Goal: Task Accomplishment & Management: Use online tool/utility

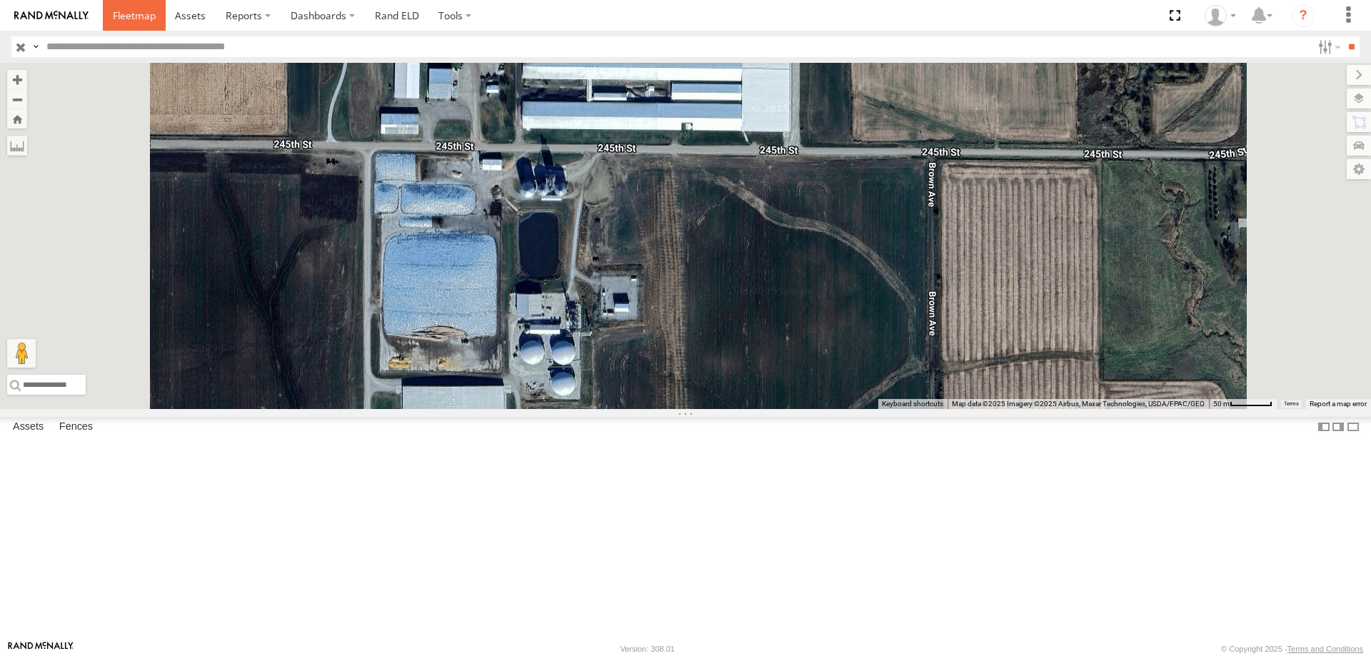
click at [139, 16] on span at bounding box center [134, 16] width 43 height 14
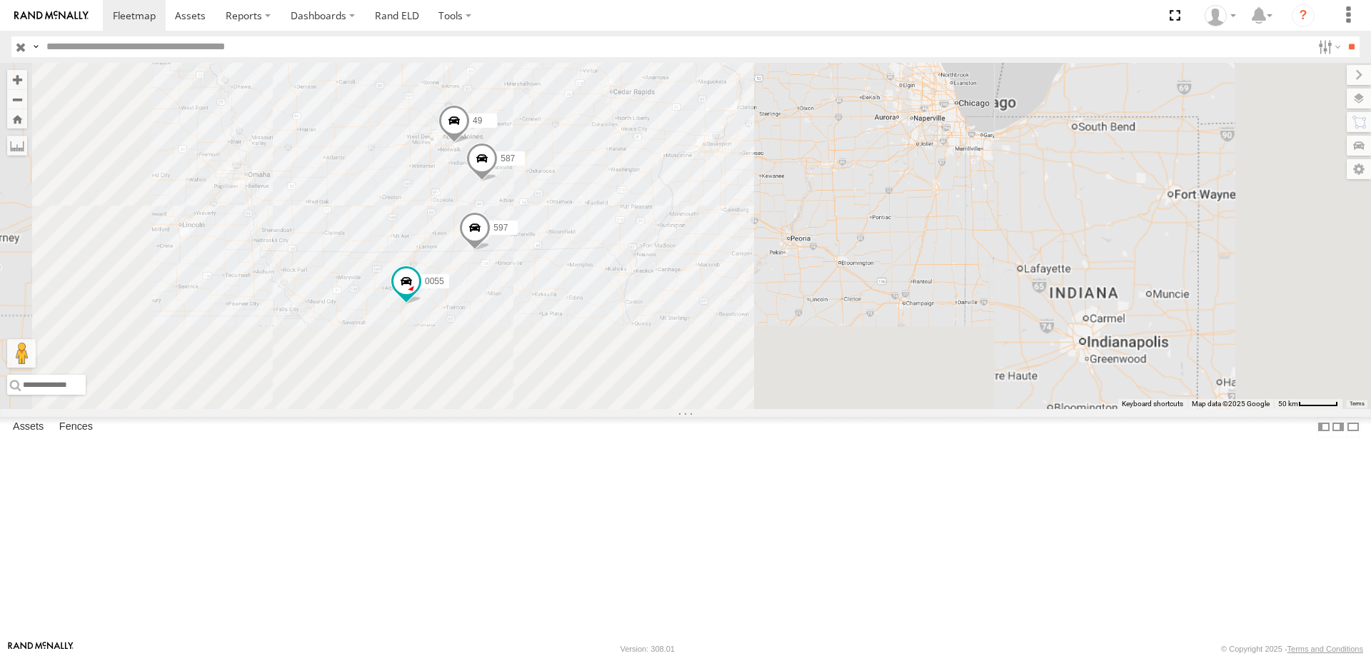
drag, startPoint x: 1114, startPoint y: 403, endPoint x: 971, endPoint y: 313, distance: 169.2
click at [971, 313] on div "0055 49 597 587" at bounding box center [685, 236] width 1371 height 346
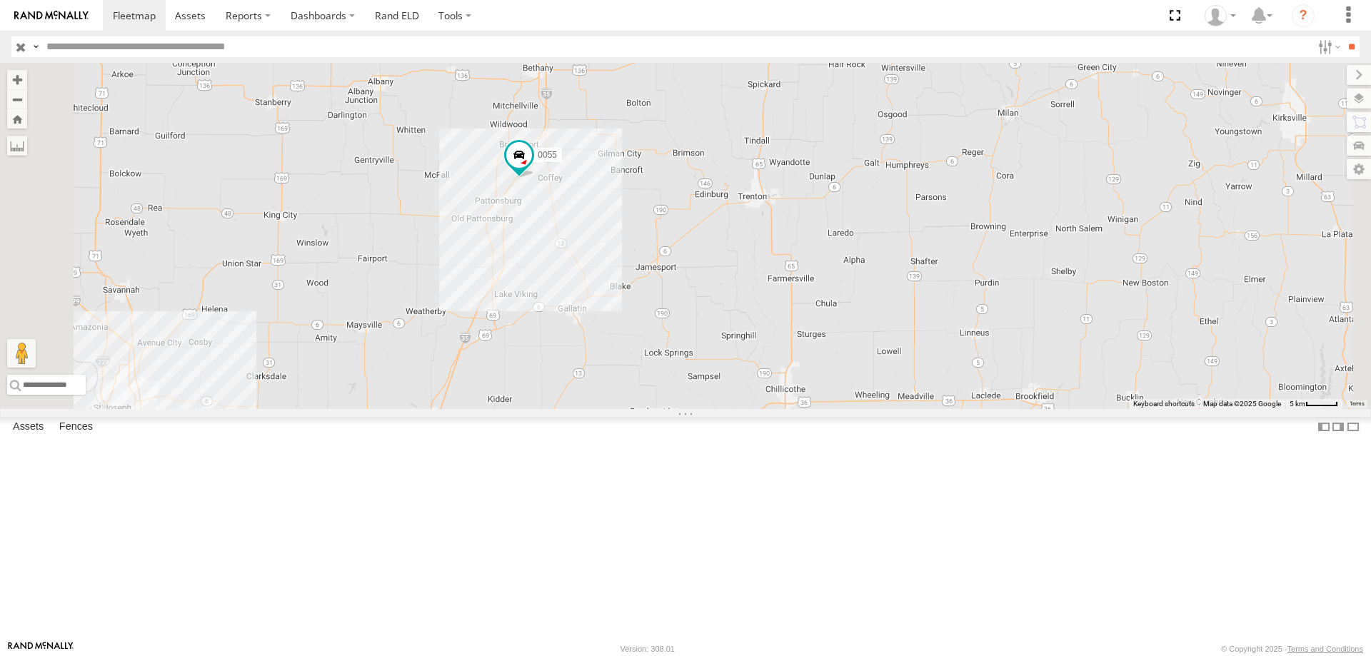
drag, startPoint x: 853, startPoint y: 201, endPoint x: 788, endPoint y: 262, distance: 89.4
click at [788, 262] on div "0055 49 597 587" at bounding box center [685, 236] width 1371 height 346
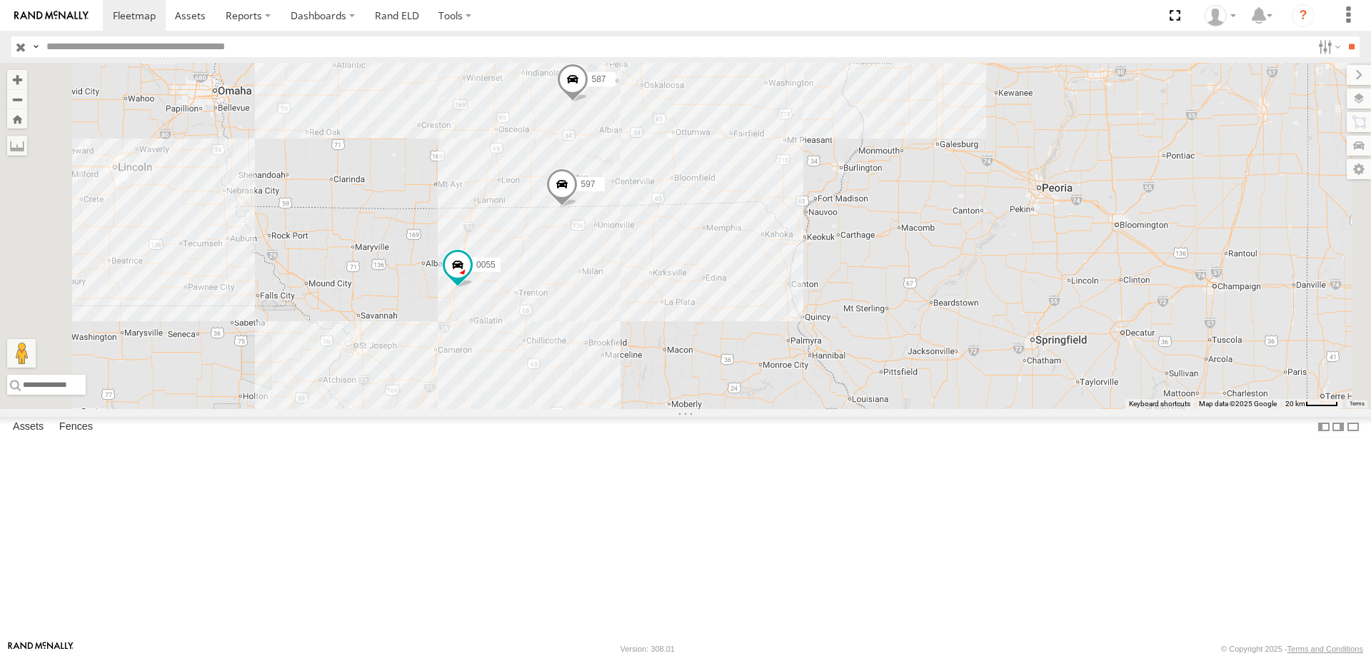
drag, startPoint x: 668, startPoint y: 249, endPoint x: 670, endPoint y: 286, distance: 37.2
click at [670, 286] on div "0055 49 597 587 2" at bounding box center [685, 236] width 1371 height 346
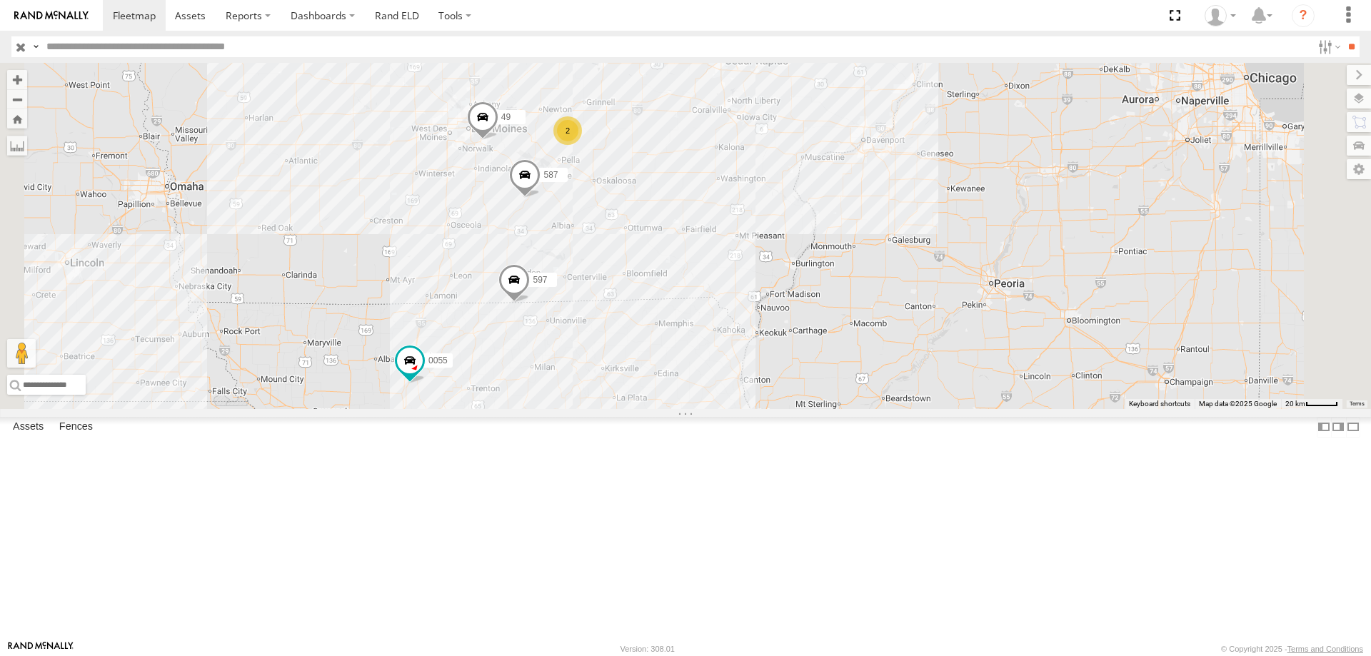
drag, startPoint x: 671, startPoint y: 209, endPoint x: 617, endPoint y: 317, distance: 120.4
click at [617, 317] on div "0055 49 597 587 2" at bounding box center [685, 236] width 1371 height 346
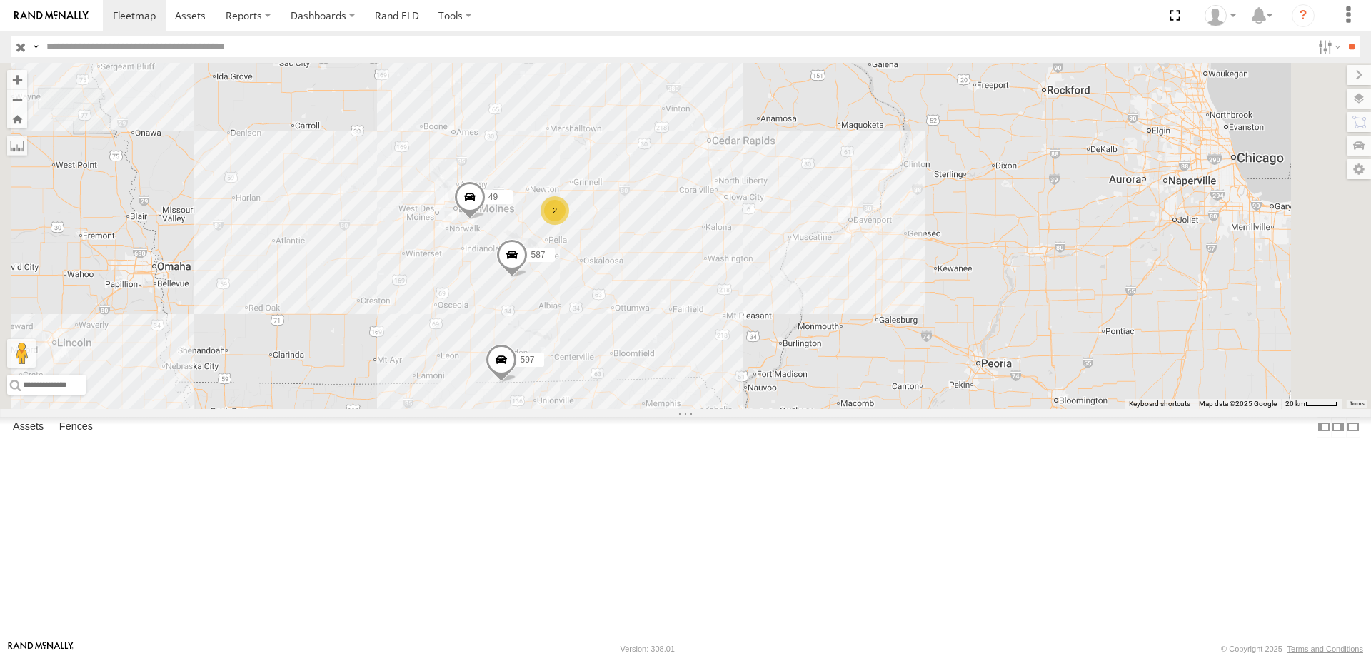
drag, startPoint x: 571, startPoint y: 321, endPoint x: 558, endPoint y: 381, distance: 61.5
click at [558, 381] on div "0055 49 597 587 2" at bounding box center [685, 236] width 1371 height 346
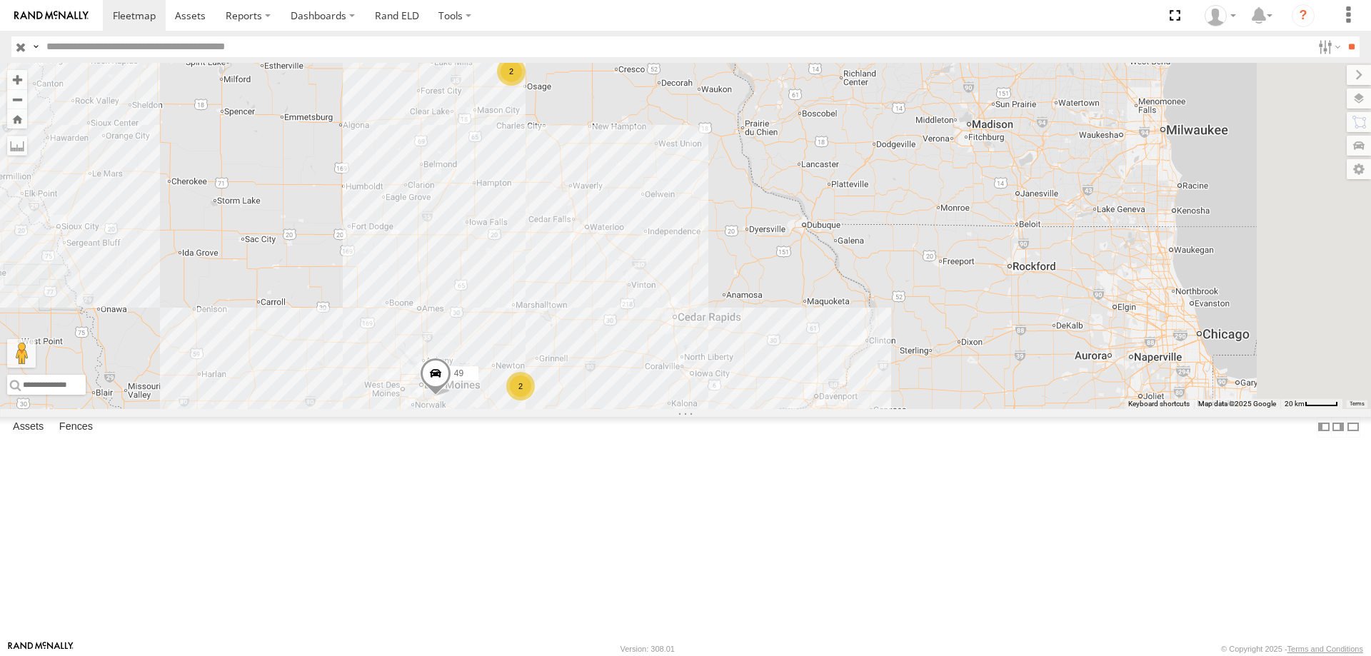
drag, startPoint x: 580, startPoint y: 361, endPoint x: 576, endPoint y: 370, distance: 9.3
click at [576, 370] on div "0055 49 597 587 2 2" at bounding box center [685, 236] width 1371 height 346
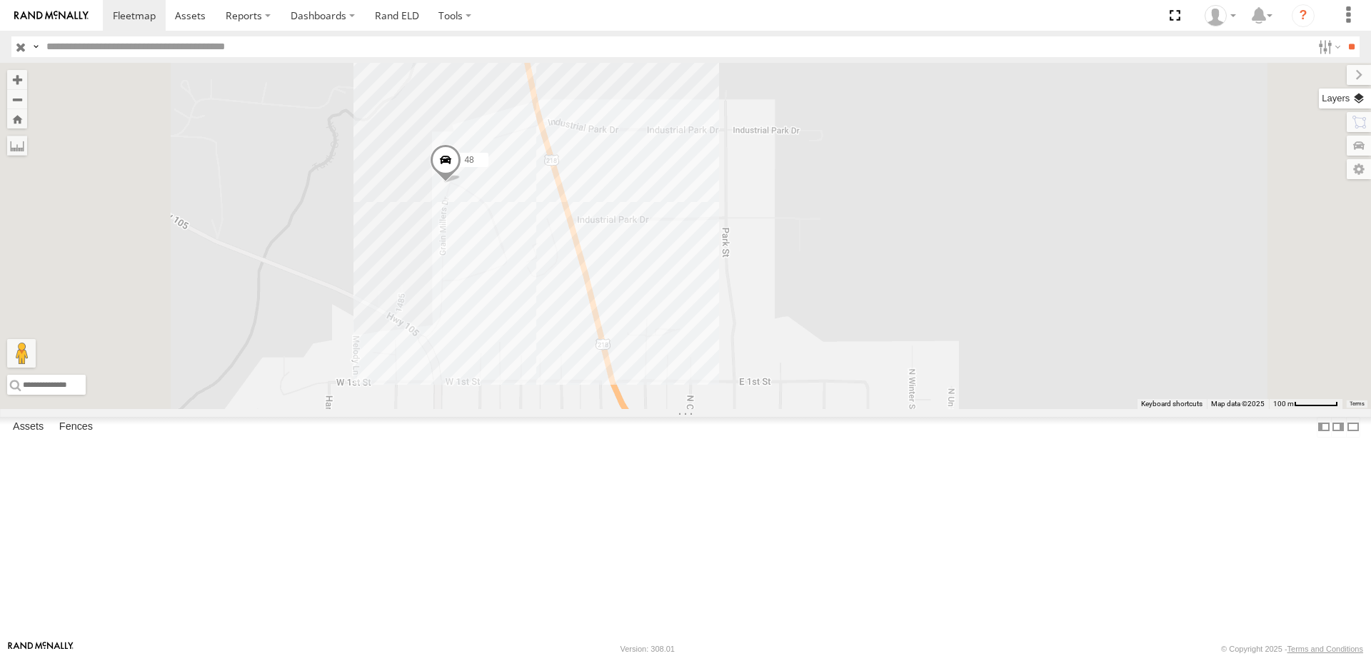
click at [1356, 94] on label at bounding box center [1345, 99] width 52 height 20
click at [0, 0] on span "Overlays" at bounding box center [0, 0] width 0 height 0
click at [0, 0] on span "Basemaps" at bounding box center [0, 0] width 0 height 0
click at [0, 0] on span "Satellite + Roadmap" at bounding box center [0, 0] width 0 height 0
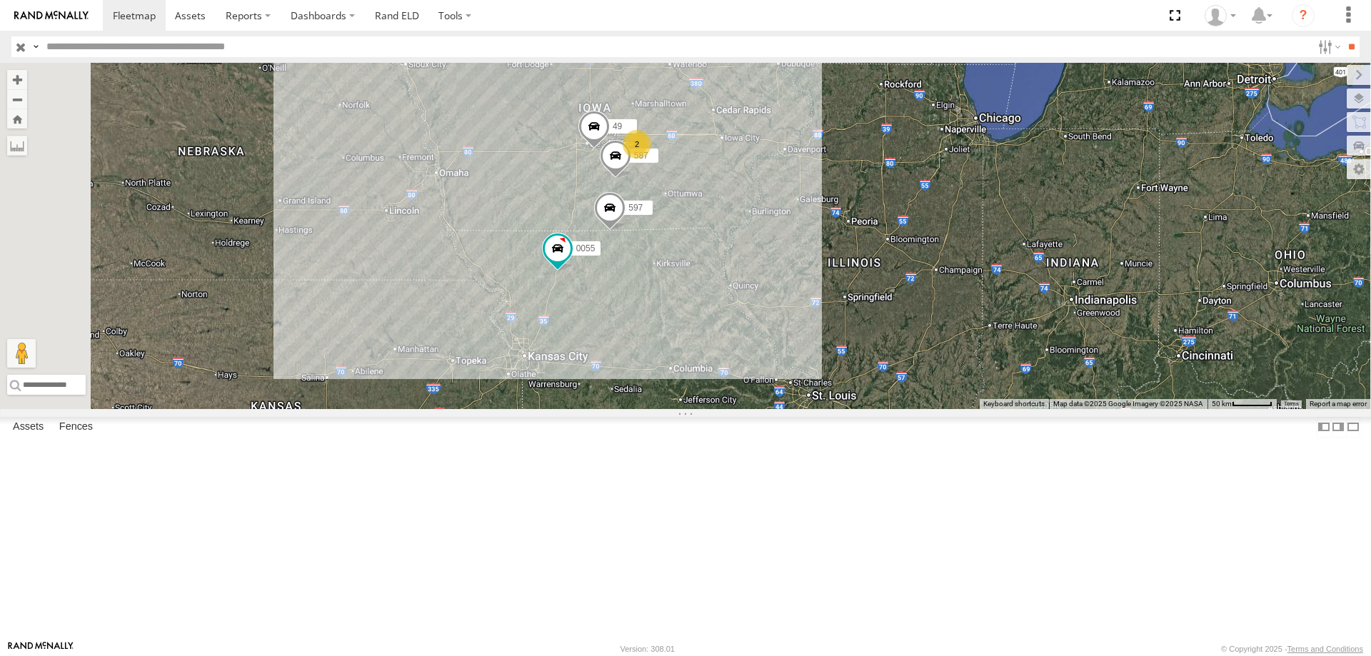
drag, startPoint x: 837, startPoint y: 302, endPoint x: 841, endPoint y: 274, distance: 28.9
click at [841, 274] on div "2 0055 2 49 597 587" at bounding box center [685, 236] width 1371 height 346
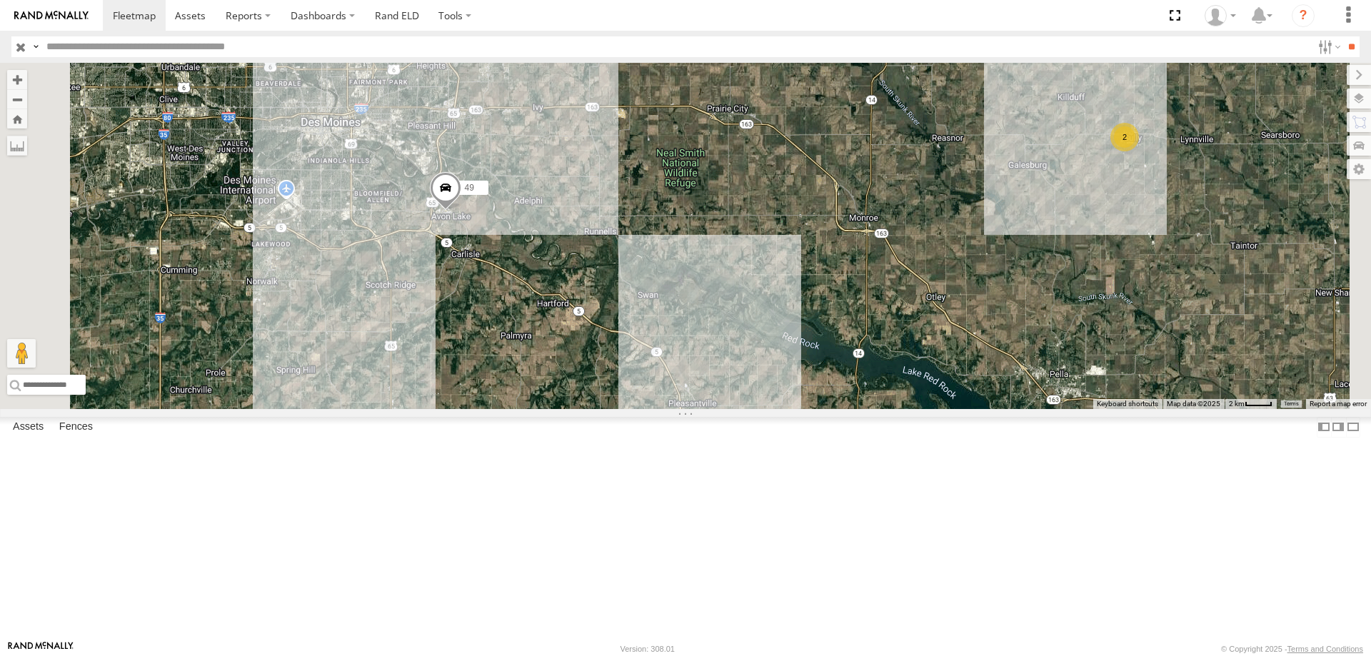
click at [607, 306] on div "0055 49 597 587 2" at bounding box center [685, 236] width 1371 height 346
click at [461, 211] on span at bounding box center [445, 191] width 31 height 39
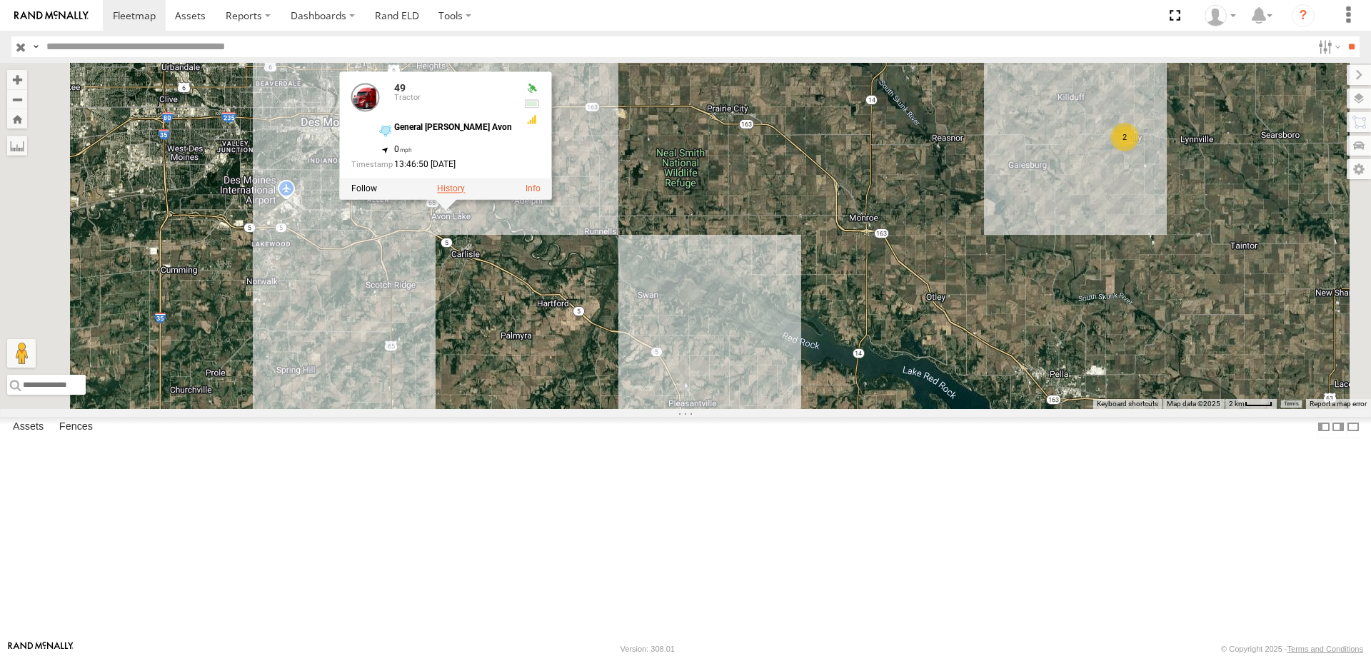
click at [465, 194] on label at bounding box center [451, 189] width 28 height 10
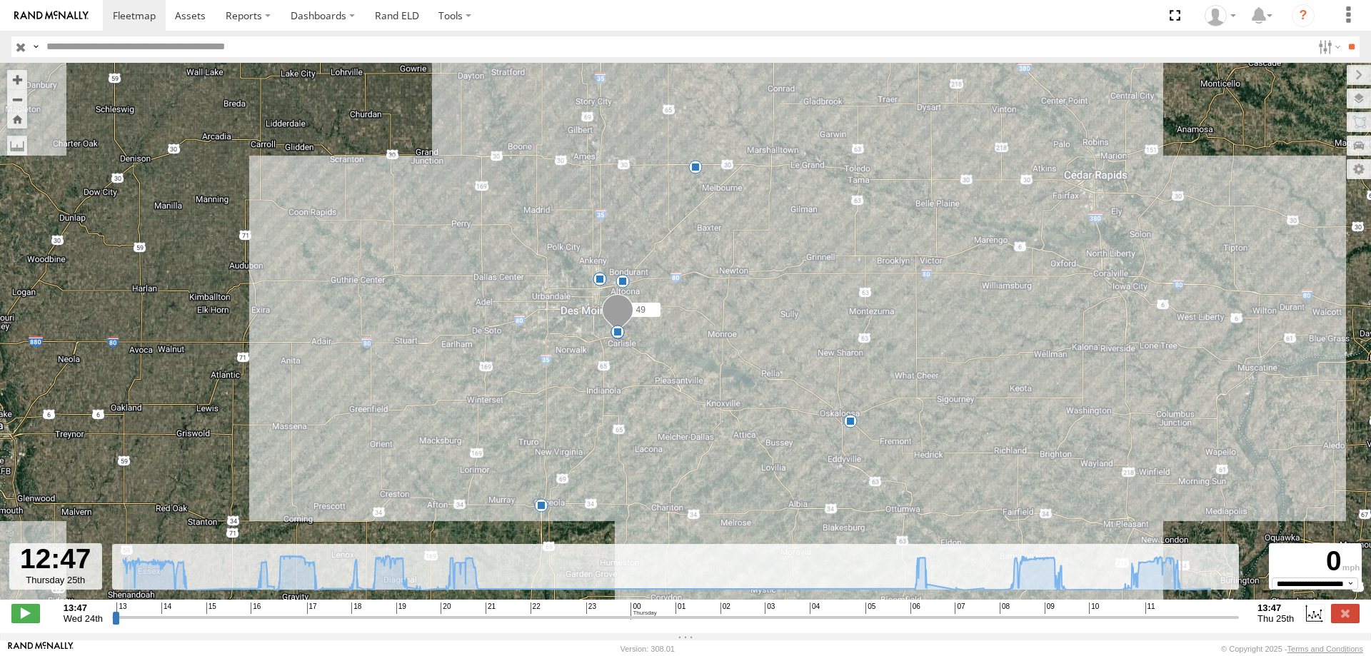
drag, startPoint x: 114, startPoint y: 624, endPoint x: 1188, endPoint y: 593, distance: 1073.8
type input "**********"
click at [1188, 611] on input "range" at bounding box center [675, 618] width 1127 height 14
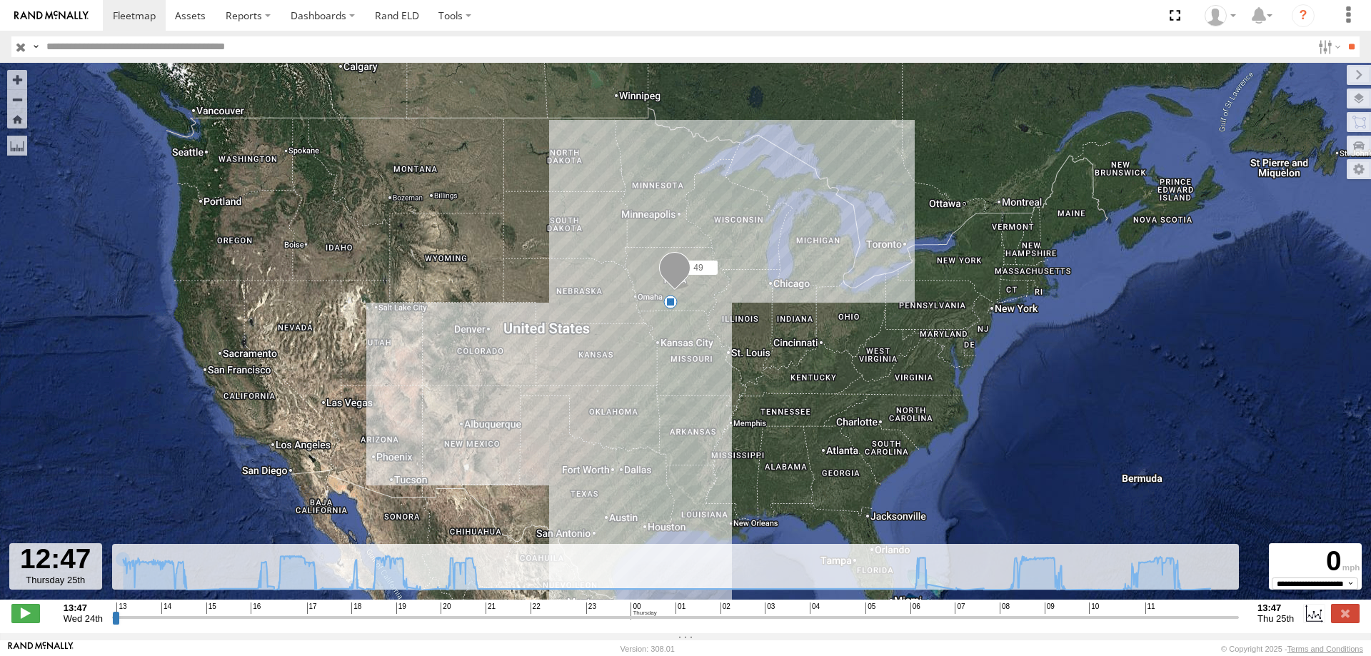
drag, startPoint x: 337, startPoint y: 336, endPoint x: 439, endPoint y: 360, distance: 104.8
click at [337, 336] on div "49 9" at bounding box center [685, 339] width 1371 height 552
click at [146, 9] on span at bounding box center [134, 16] width 43 height 14
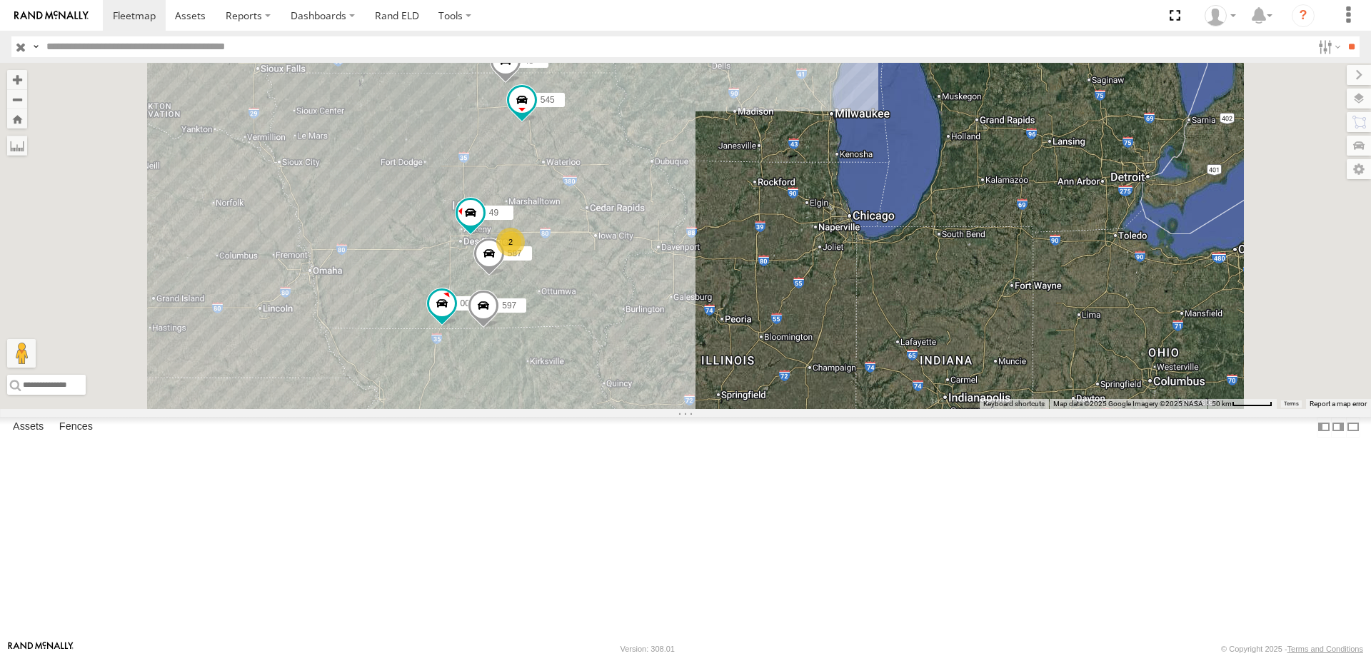
click at [764, 373] on div "48 545 0055 2 49 597 587" at bounding box center [685, 236] width 1371 height 346
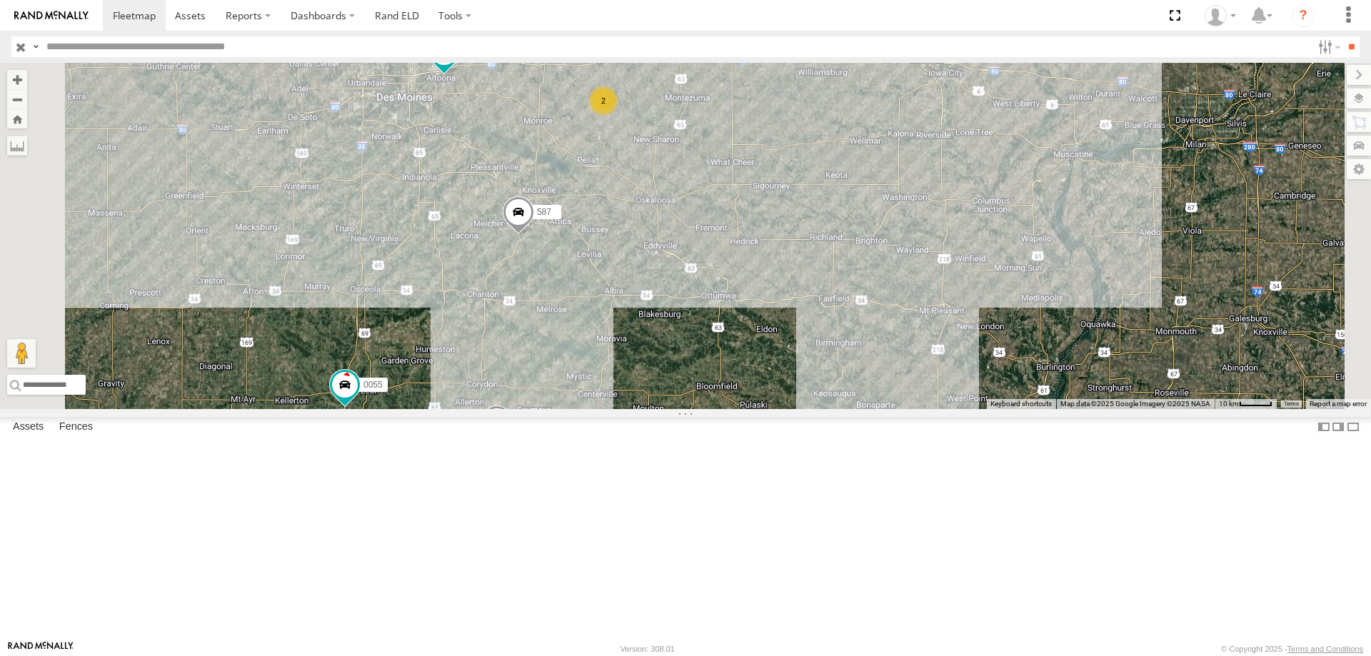
drag, startPoint x: 640, startPoint y: 284, endPoint x: 663, endPoint y: 268, distance: 28.3
click at [663, 268] on div "545 48 0055 49 597 587 2" at bounding box center [685, 236] width 1371 height 346
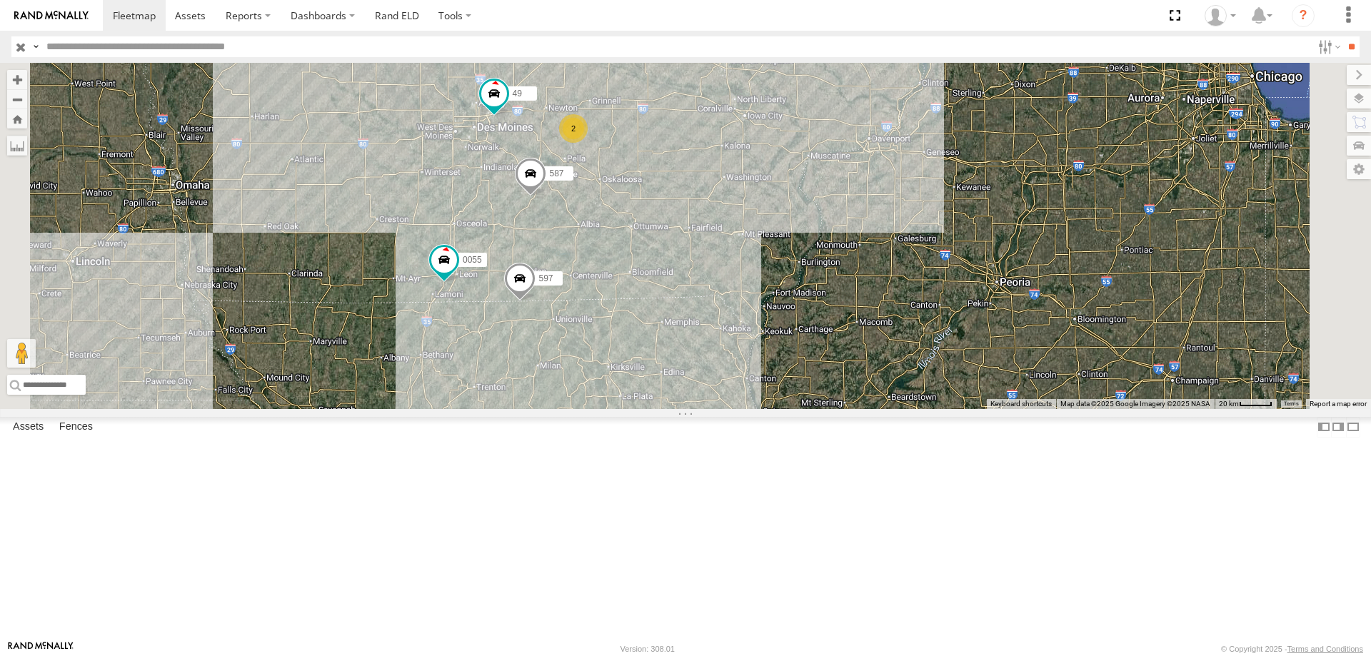
drag, startPoint x: 826, startPoint y: 442, endPoint x: 832, endPoint y: 307, distance: 135.1
click at [832, 307] on div "545 48 0055 49 597 587 2" at bounding box center [685, 236] width 1371 height 346
click at [553, 283] on span "597" at bounding box center [545, 278] width 14 height 10
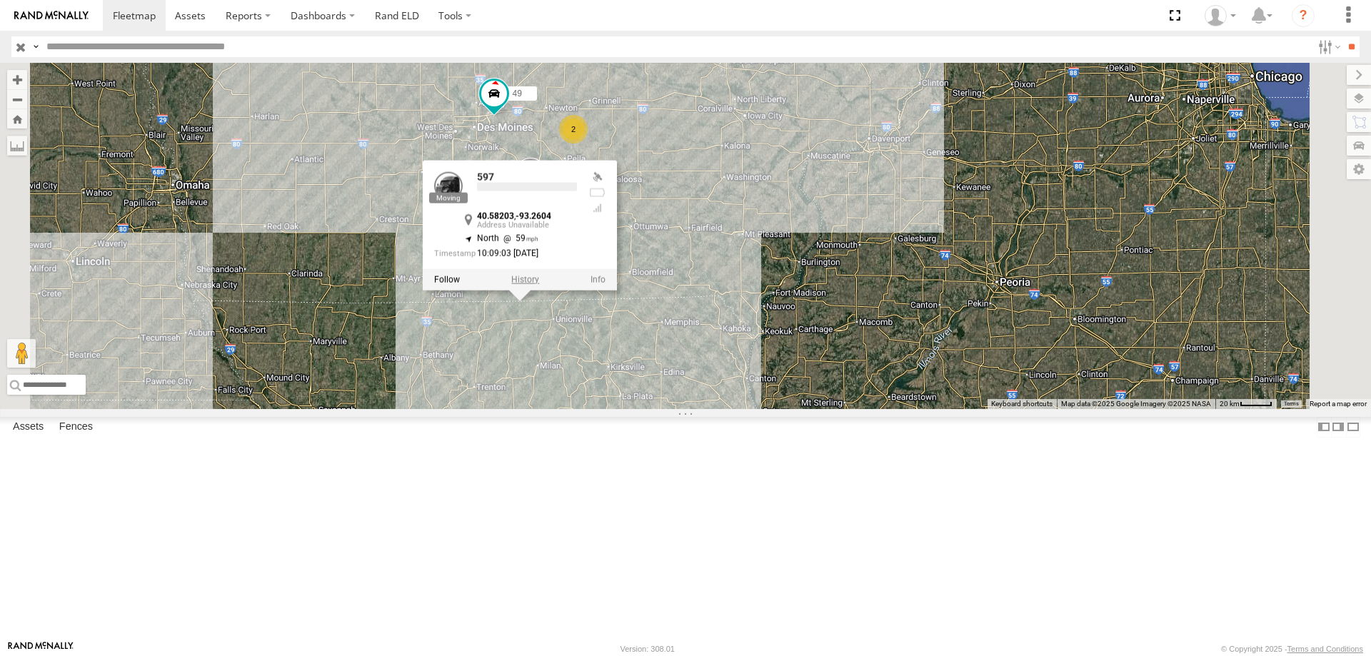
click at [539, 284] on label at bounding box center [525, 279] width 28 height 10
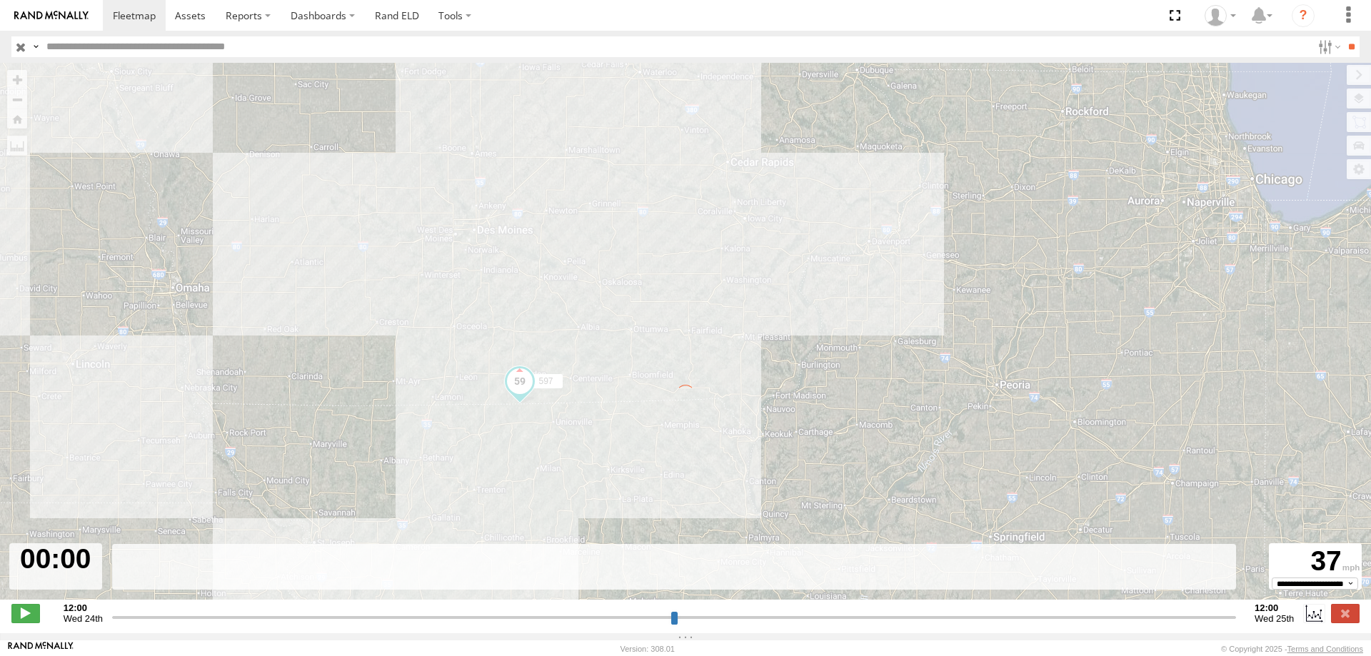
type input "**********"
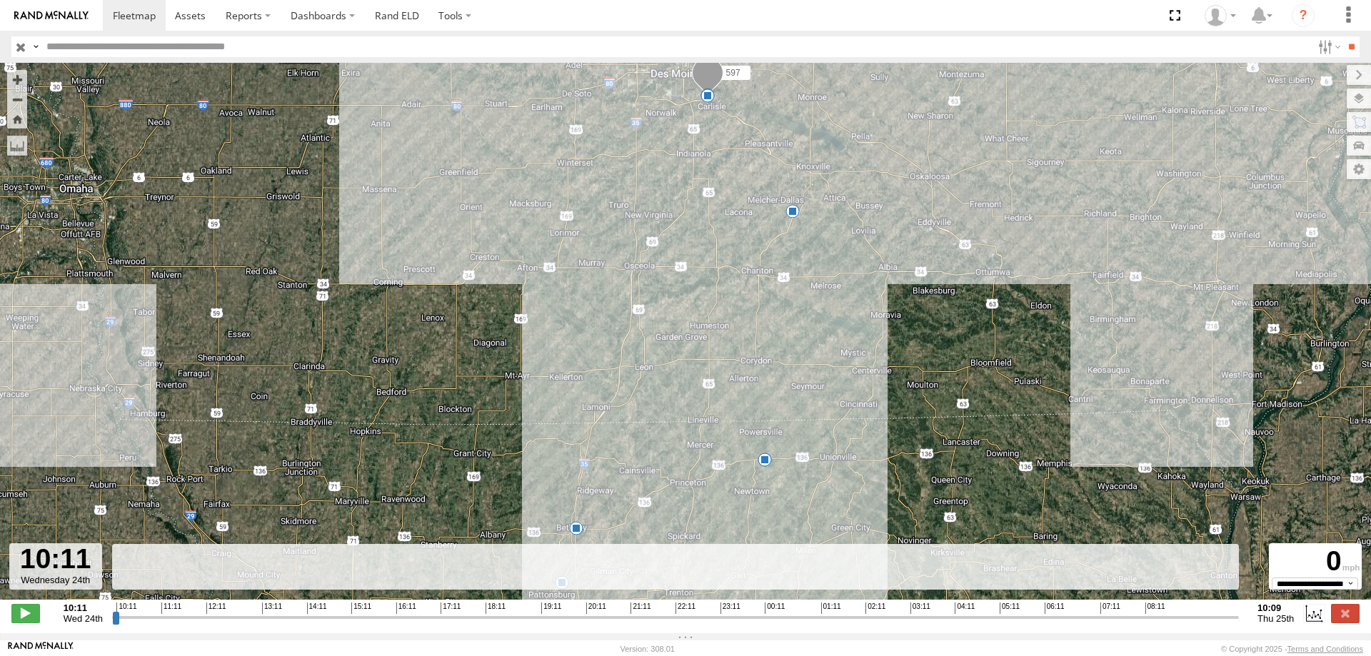
click at [315, 180] on div "597 10:53 Wed 11:37 Wed 13:58 Wed 15:13 Wed 17:16 Wed 05:42 Thu 08:43 Thu 09:35…" at bounding box center [685, 339] width 1371 height 552
click at [442, 239] on div "597 10:53 Wed 11:37 Wed 13:58 Wed 15:13 Wed 17:16 Wed 05:42 Thu 08:43 Thu 09:35…" at bounding box center [685, 339] width 1371 height 552
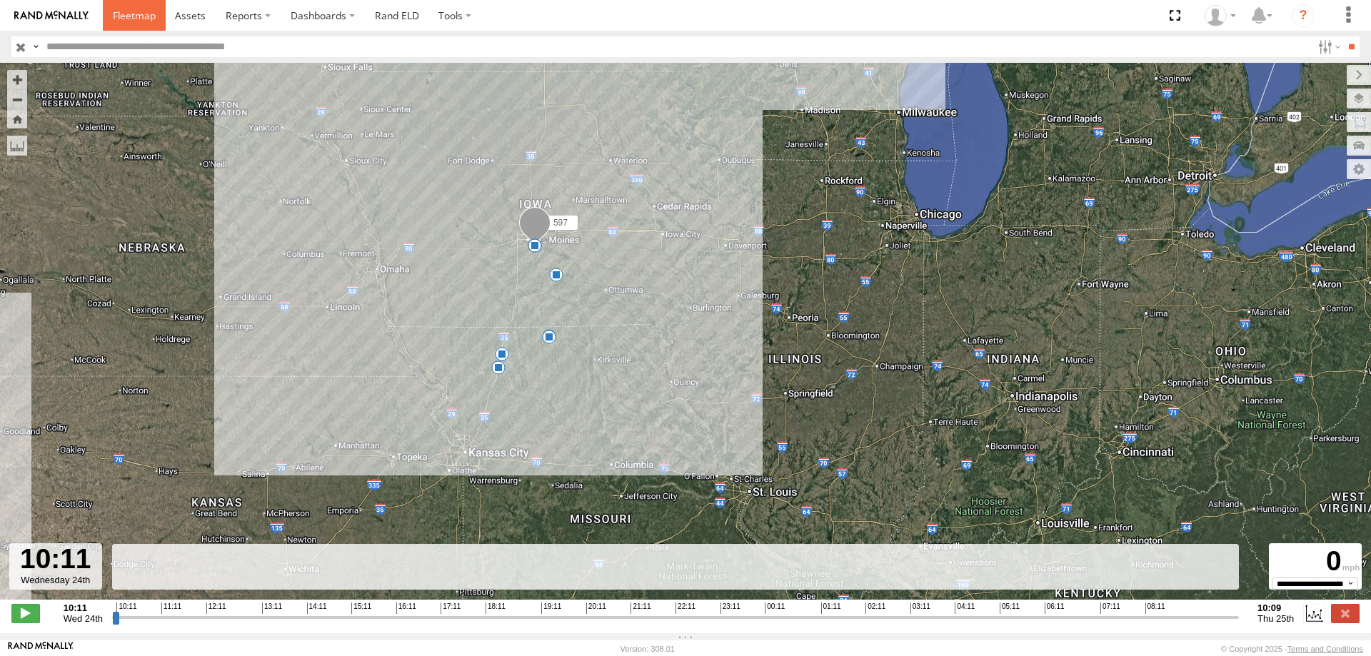
click at [131, 11] on span at bounding box center [134, 16] width 43 height 14
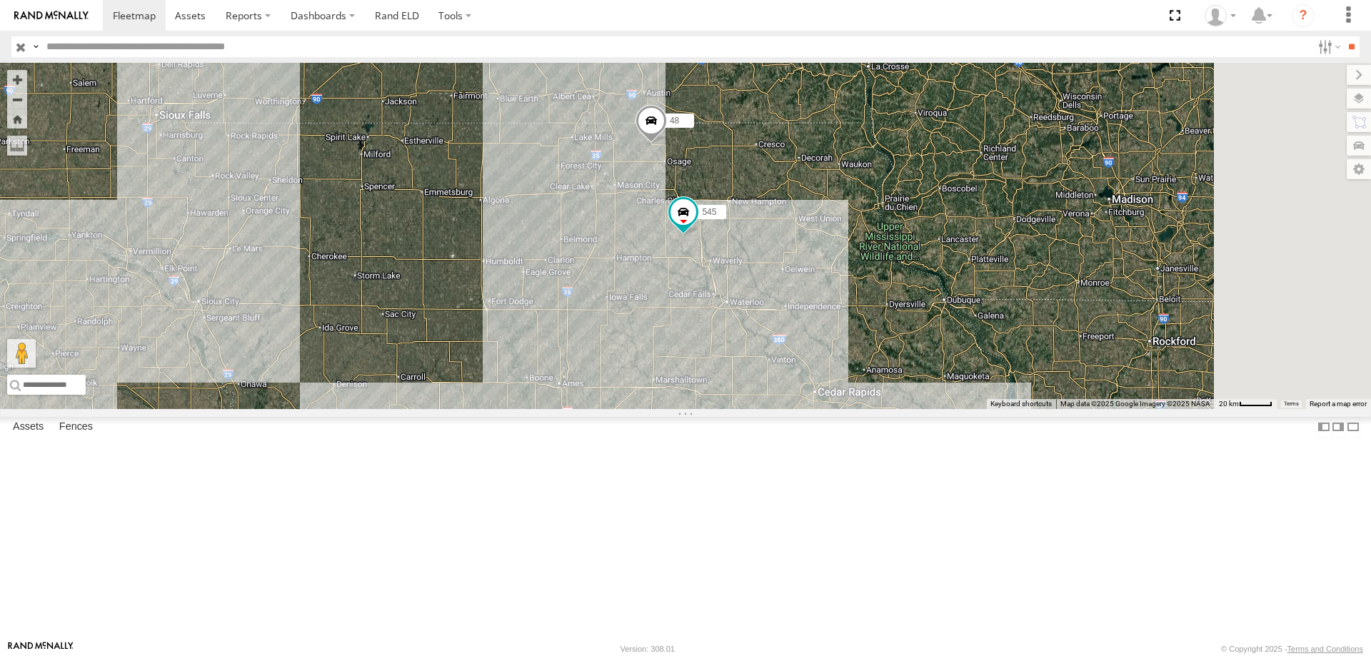
drag, startPoint x: 1010, startPoint y: 288, endPoint x: 929, endPoint y: 443, distance: 175.7
click at [929, 409] on div "545 0055 48 2 49 597 587" at bounding box center [685, 236] width 1371 height 346
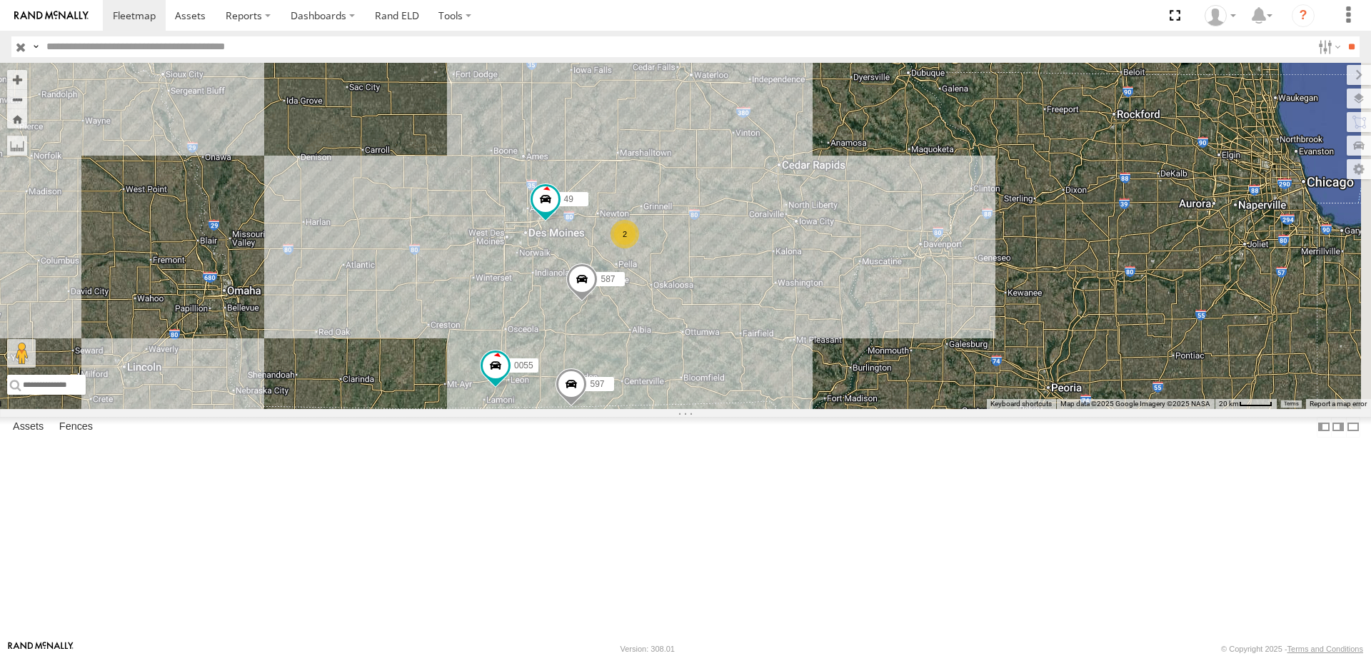
drag, startPoint x: 915, startPoint y: 494, endPoint x: 879, endPoint y: 267, distance: 229.9
click at [879, 267] on div "545 0055 48 2 49 597 587" at bounding box center [685, 236] width 1371 height 346
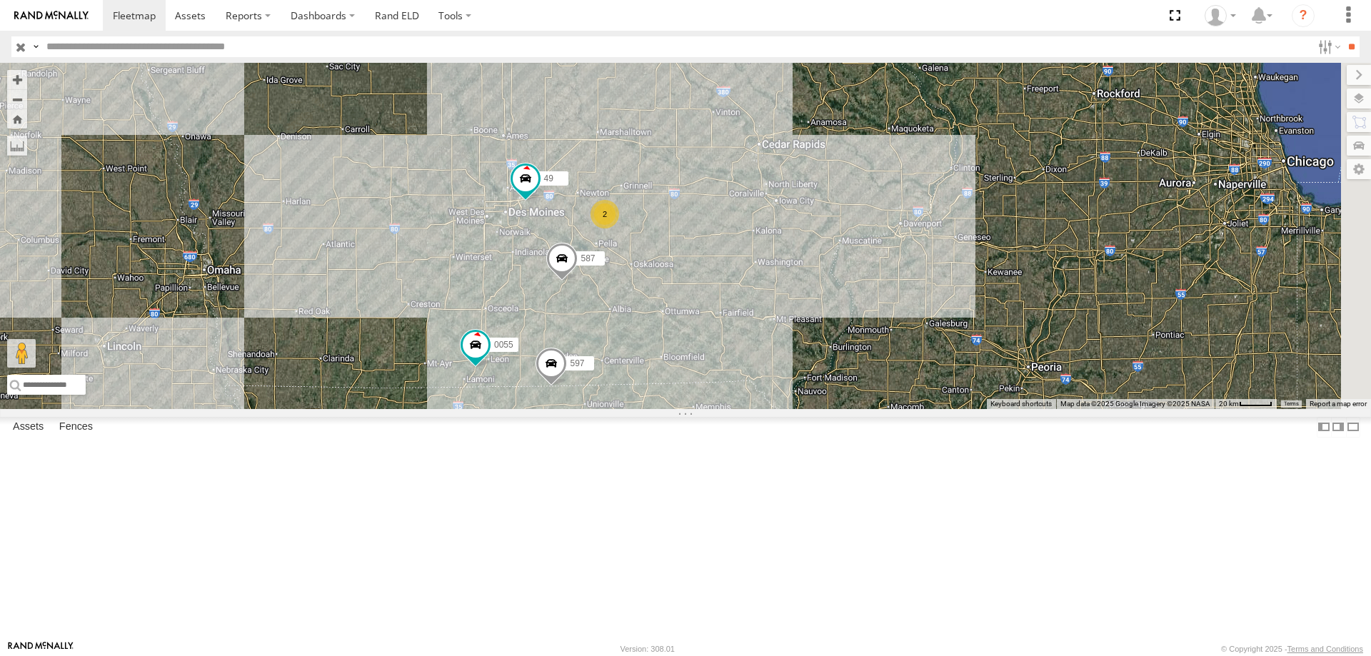
drag, startPoint x: 917, startPoint y: 403, endPoint x: 891, endPoint y: 374, distance: 38.4
click at [891, 374] on div "545 0055 48 2 49 597 587" at bounding box center [685, 236] width 1371 height 346
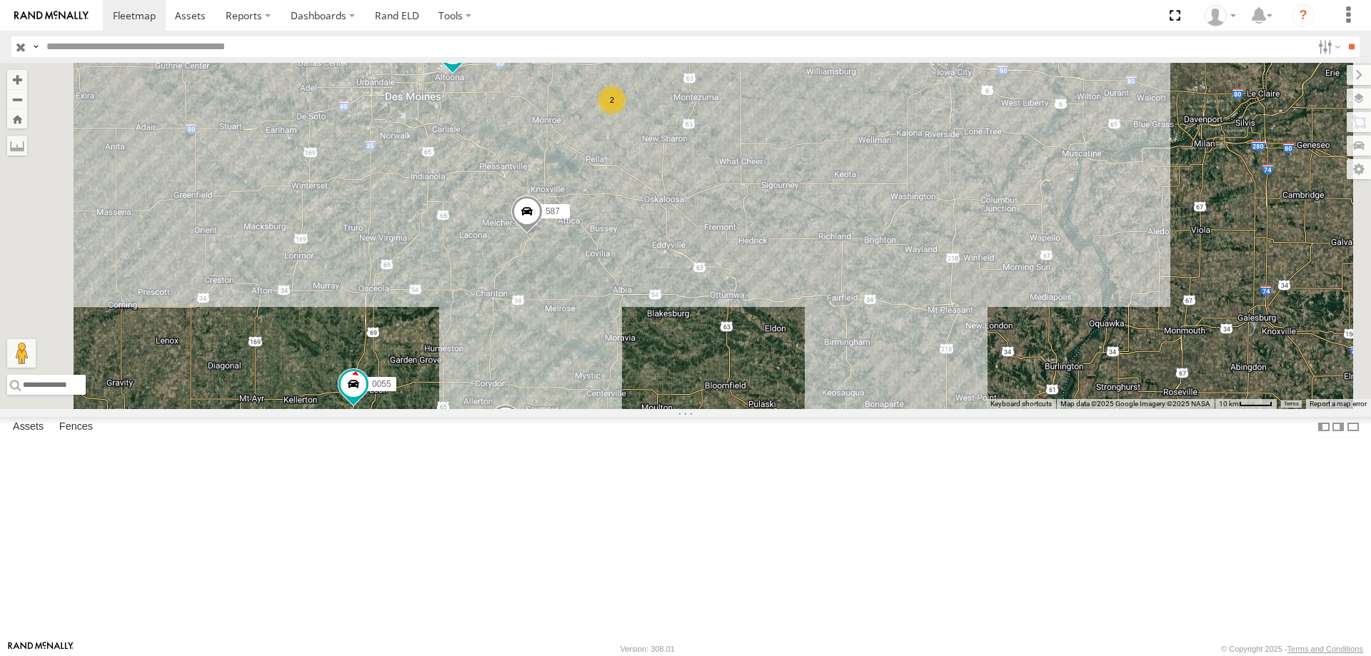
drag, startPoint x: 824, startPoint y: 465, endPoint x: 828, endPoint y: 352, distance: 112.9
click at [828, 353] on div "545 0055 48 49 597 587 2" at bounding box center [685, 236] width 1371 height 346
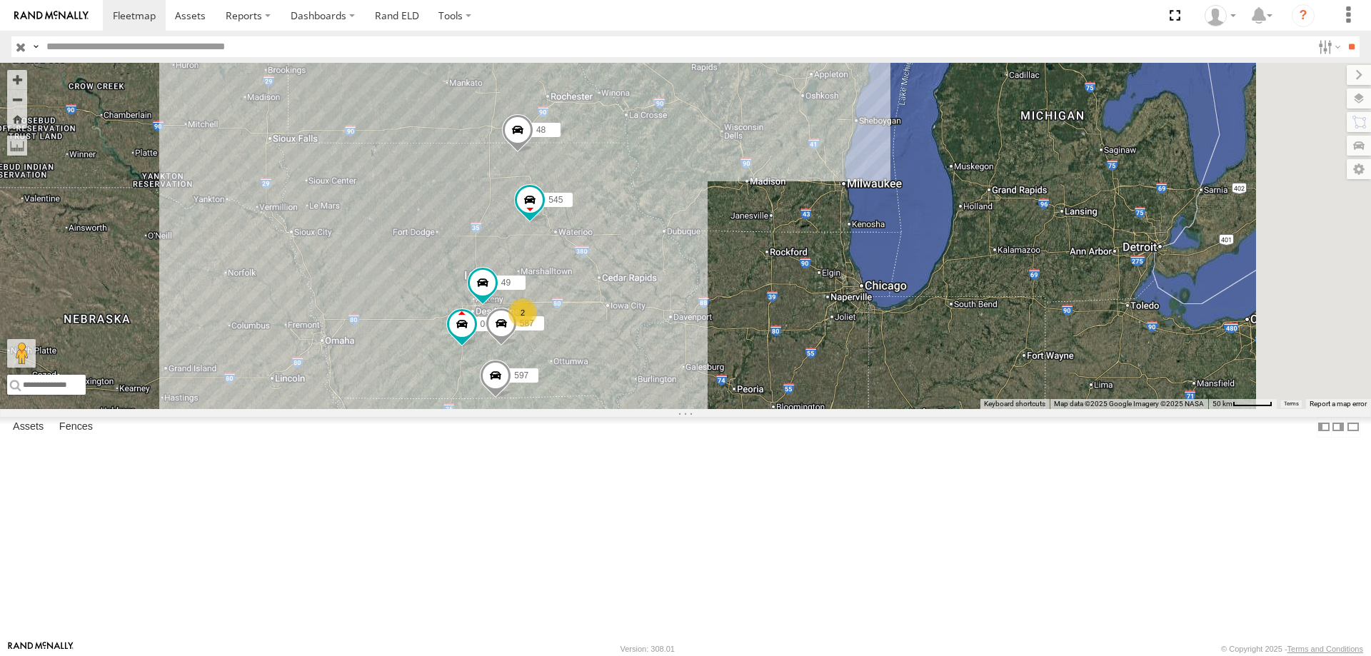
drag, startPoint x: 824, startPoint y: 291, endPoint x: 820, endPoint y: 301, distance: 10.9
click at [820, 301] on div "545 48 597 0055 49 587 2" at bounding box center [685, 236] width 1371 height 346
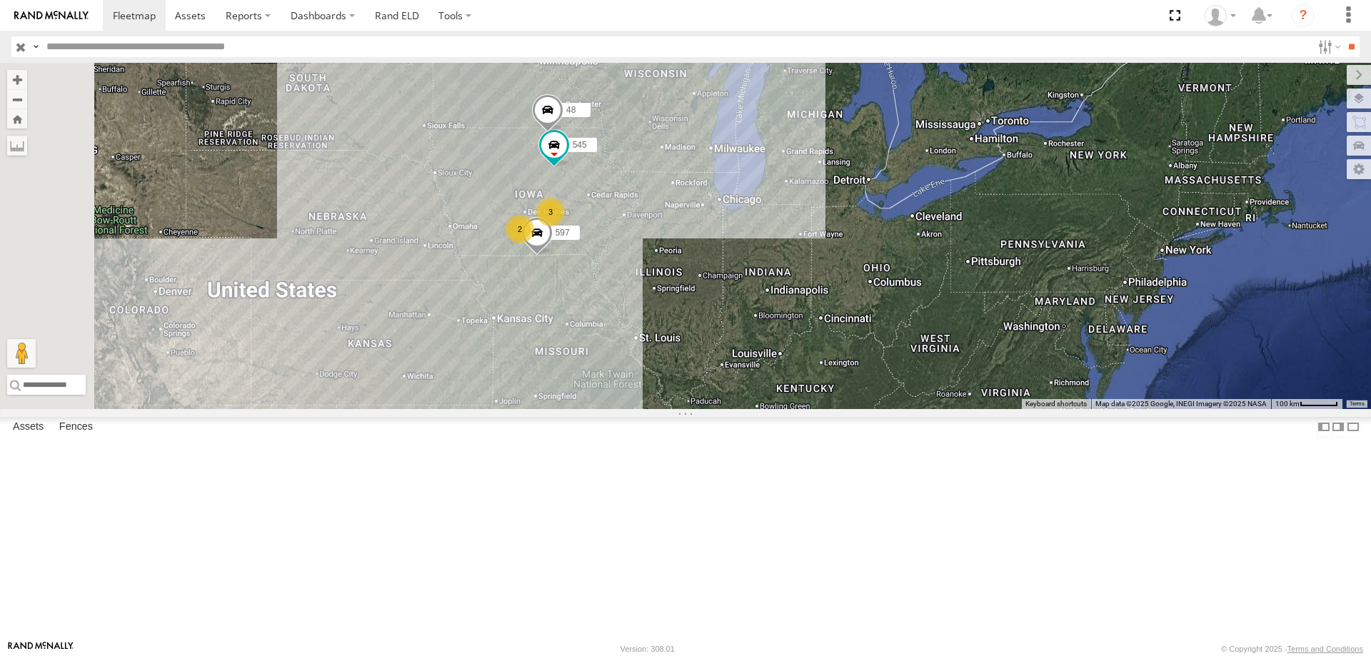
drag, startPoint x: 876, startPoint y: 376, endPoint x: 880, endPoint y: 311, distance: 65.1
click at [880, 311] on div "545 48 597 2 3" at bounding box center [685, 236] width 1371 height 346
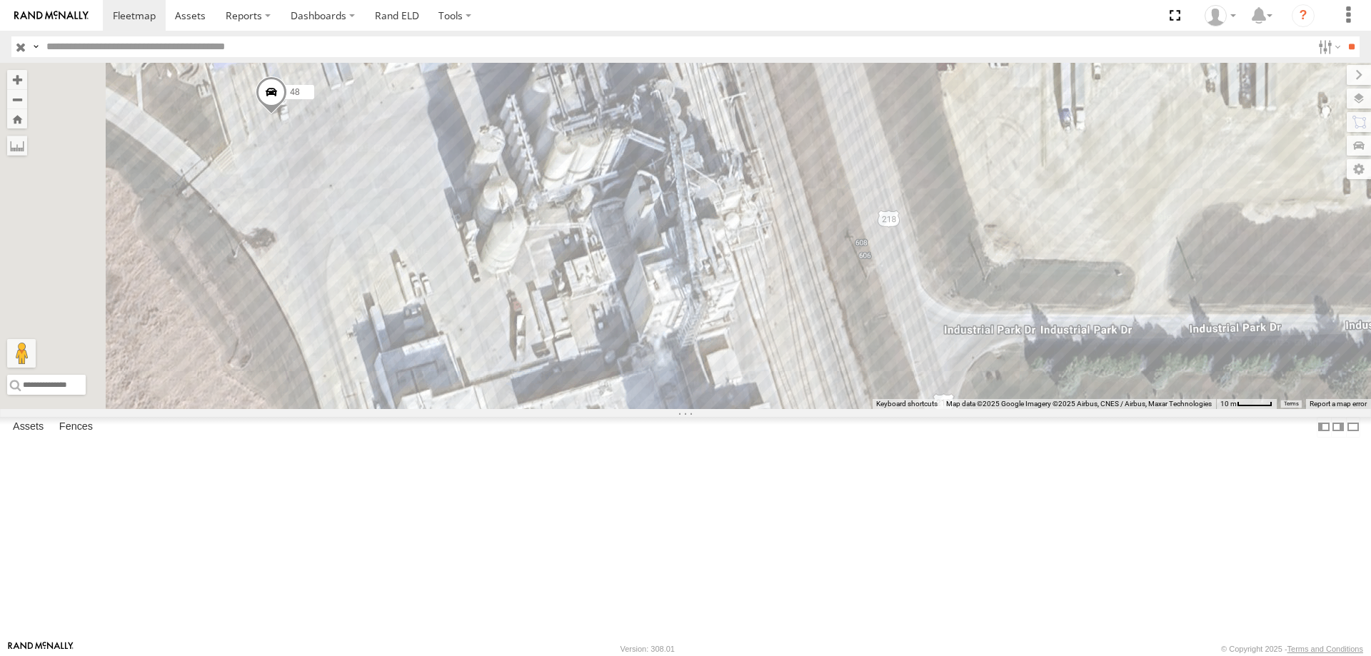
drag, startPoint x: 648, startPoint y: 302, endPoint x: 681, endPoint y: 213, distance: 94.9
click at [681, 213] on div "545 48 597" at bounding box center [685, 236] width 1371 height 346
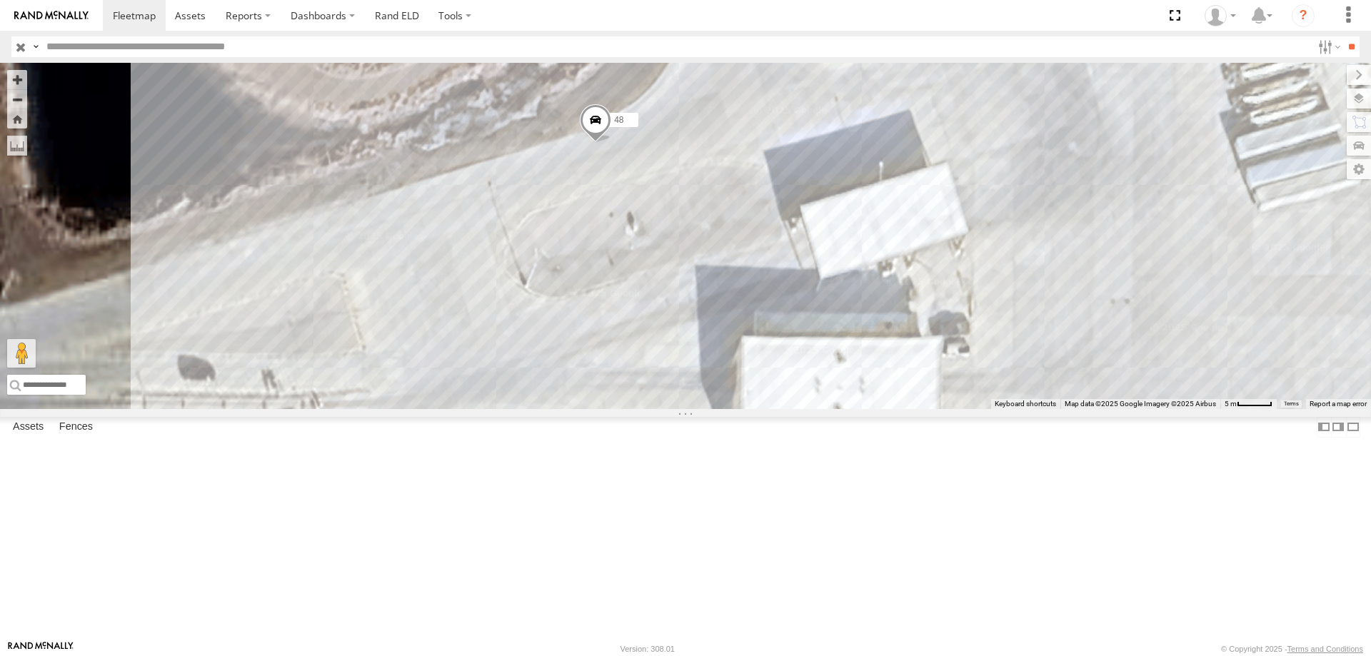
drag, startPoint x: 733, startPoint y: 281, endPoint x: 746, endPoint y: 275, distance: 14.7
click at [746, 275] on div "545 48 597" at bounding box center [685, 236] width 1371 height 346
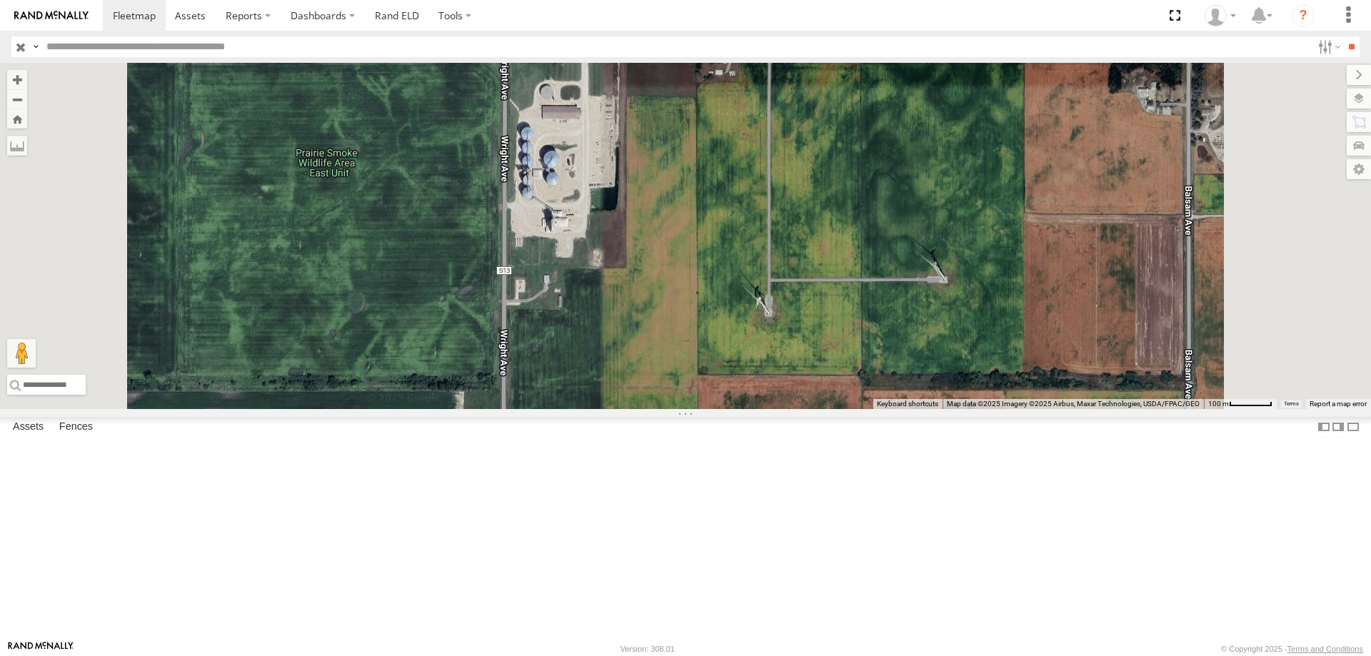
drag, startPoint x: 783, startPoint y: 169, endPoint x: 735, endPoint y: 254, distance: 97.9
click at [735, 254] on div "48 545 0055 49 587" at bounding box center [685, 236] width 1371 height 346
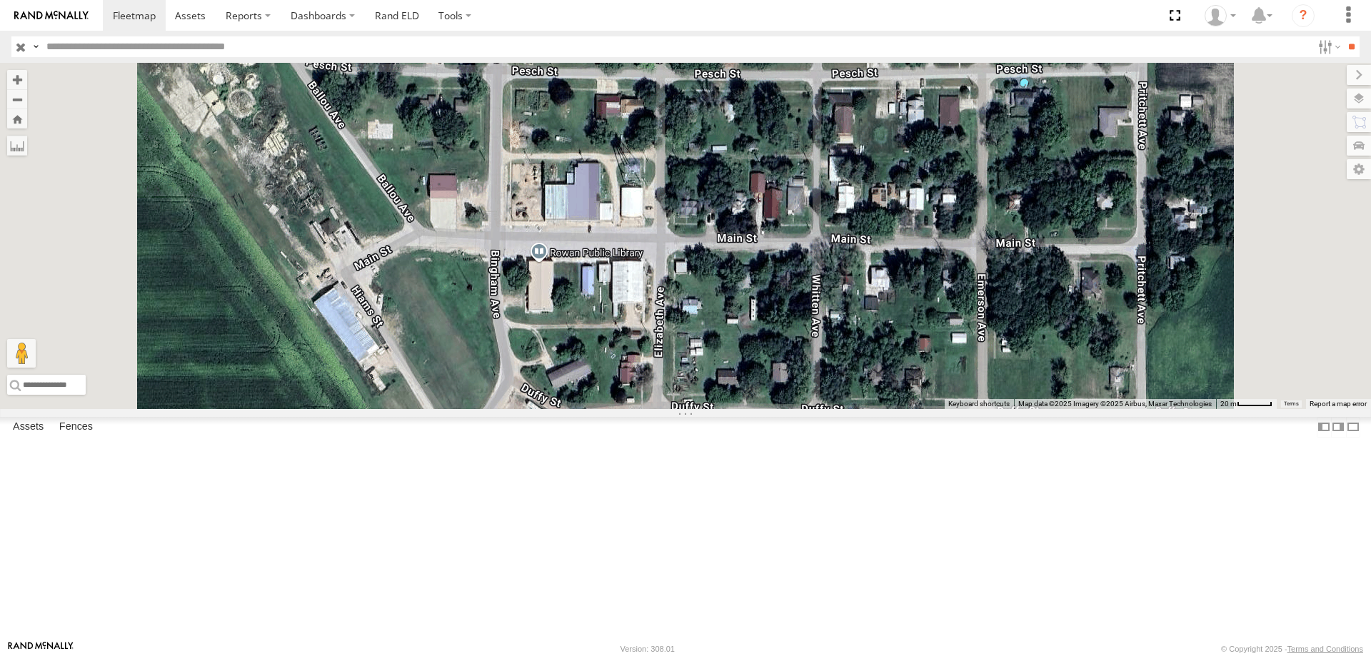
drag, startPoint x: 769, startPoint y: 223, endPoint x: 749, endPoint y: 369, distance: 147.8
click at [749, 369] on div "48 545 0055 49 587" at bounding box center [685, 236] width 1371 height 346
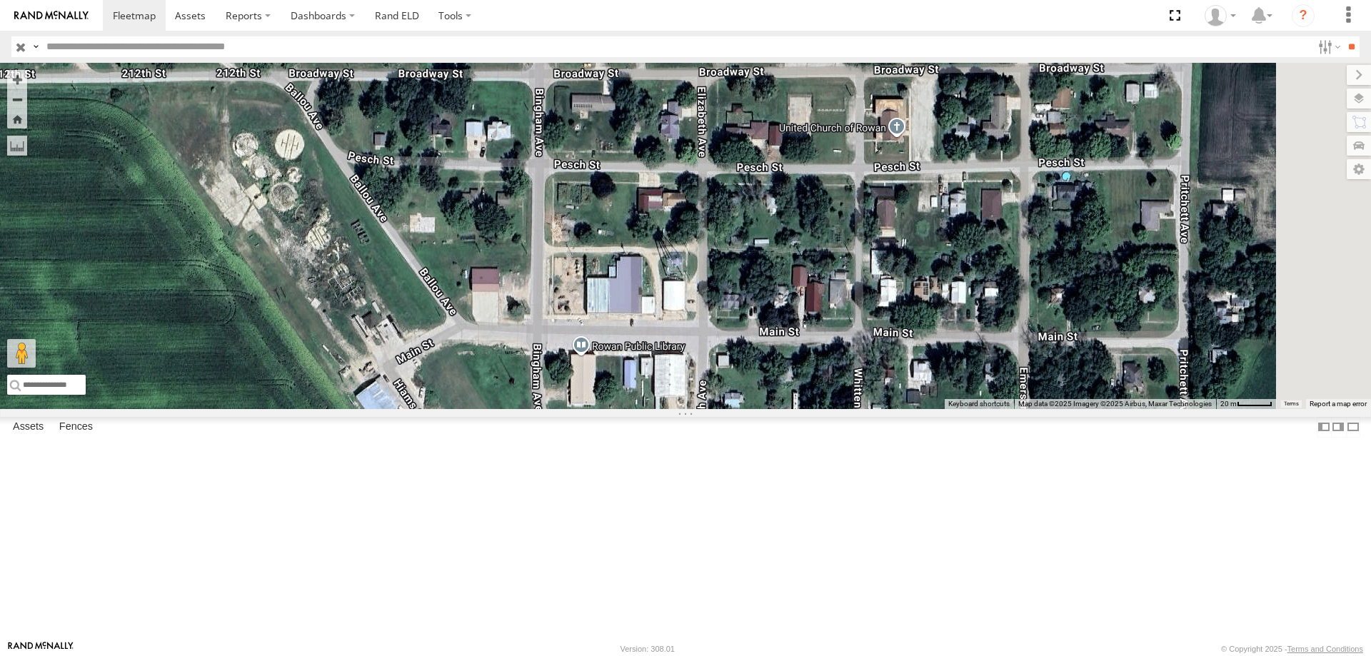
drag, startPoint x: 786, startPoint y: 282, endPoint x: 828, endPoint y: 376, distance: 102.6
click at [828, 376] on div "48 545 0055 49 587" at bounding box center [685, 236] width 1371 height 346
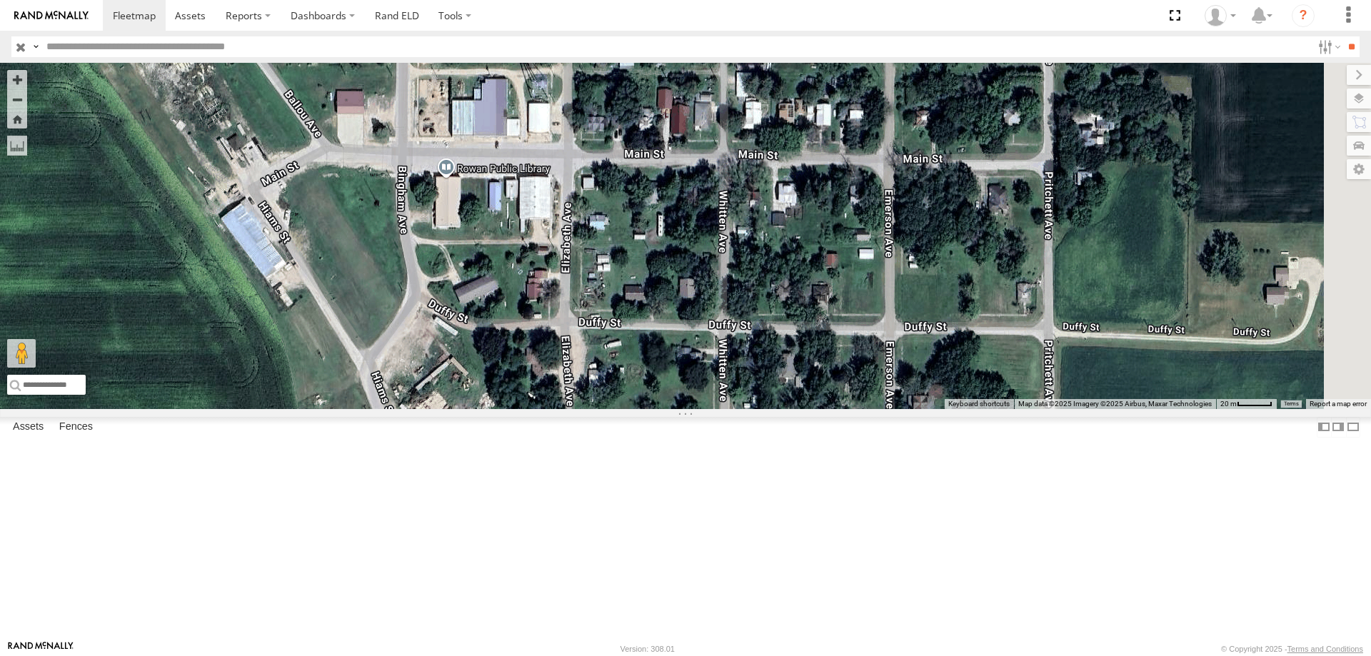
drag, startPoint x: 991, startPoint y: 476, endPoint x: 848, endPoint y: 294, distance: 231.4
click at [848, 294] on div "48 545 0055 49 587" at bounding box center [685, 236] width 1371 height 346
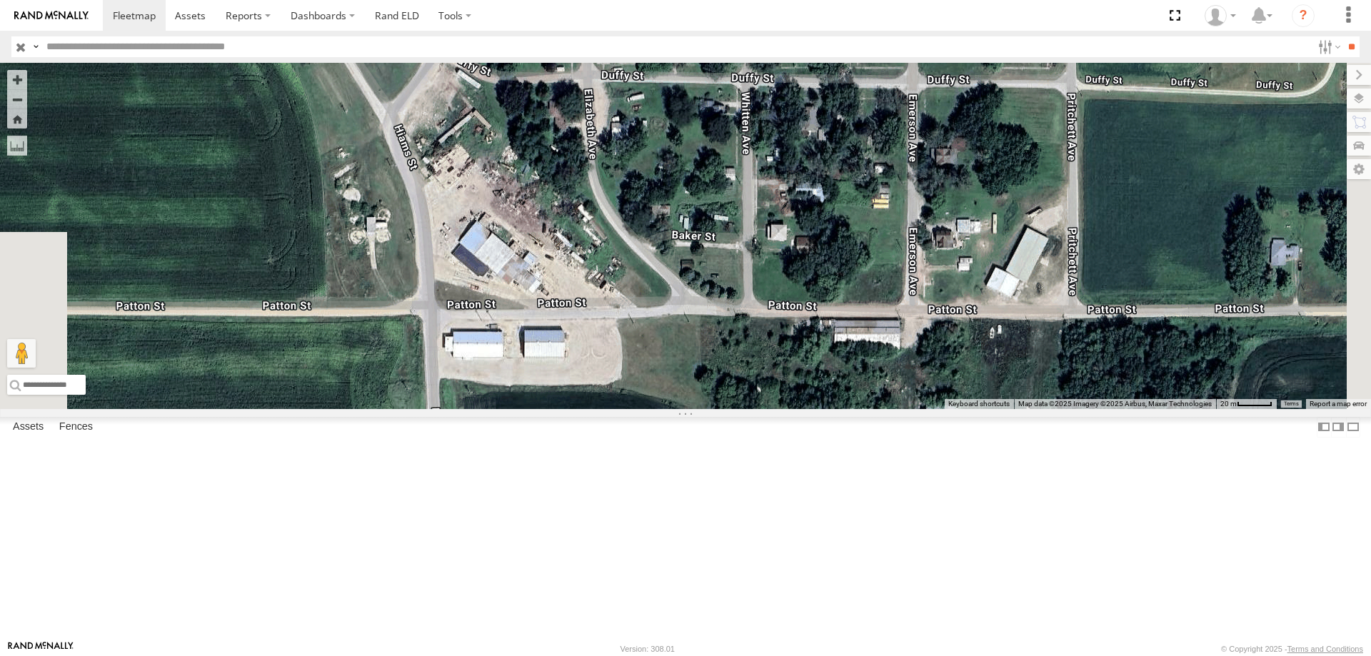
drag, startPoint x: 707, startPoint y: 400, endPoint x: 729, endPoint y: 142, distance: 258.8
click at [729, 142] on div "48 545 0055 49 587" at bounding box center [685, 236] width 1371 height 346
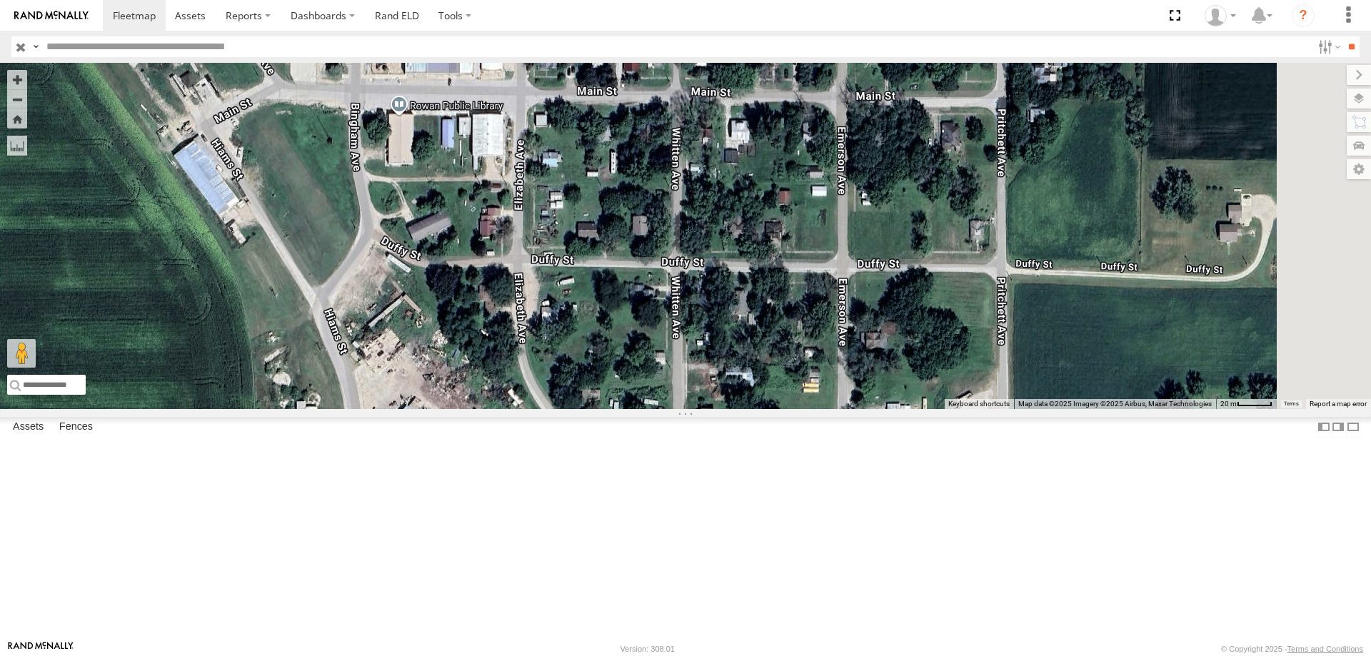
drag, startPoint x: 799, startPoint y: 263, endPoint x: 702, endPoint y: 488, distance: 245.7
click at [702, 409] on div "48 545 0055 49 587" at bounding box center [685, 236] width 1371 height 346
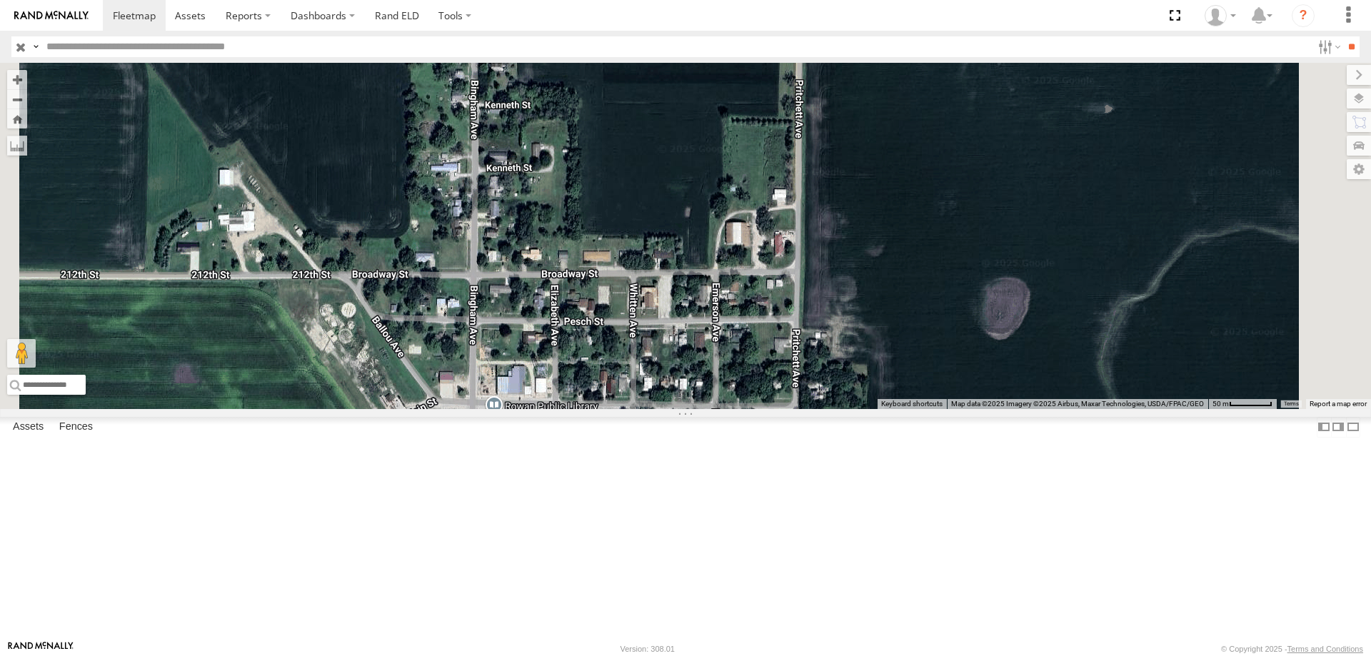
drag, startPoint x: 726, startPoint y: 468, endPoint x: 738, endPoint y: 500, distance: 34.4
click at [738, 409] on div "48 545 0055 49 587" at bounding box center [685, 236] width 1371 height 346
drag, startPoint x: 741, startPoint y: 247, endPoint x: 729, endPoint y: 446, distance: 199.6
click at [729, 409] on div "48 545 0055 49 587" at bounding box center [685, 236] width 1371 height 346
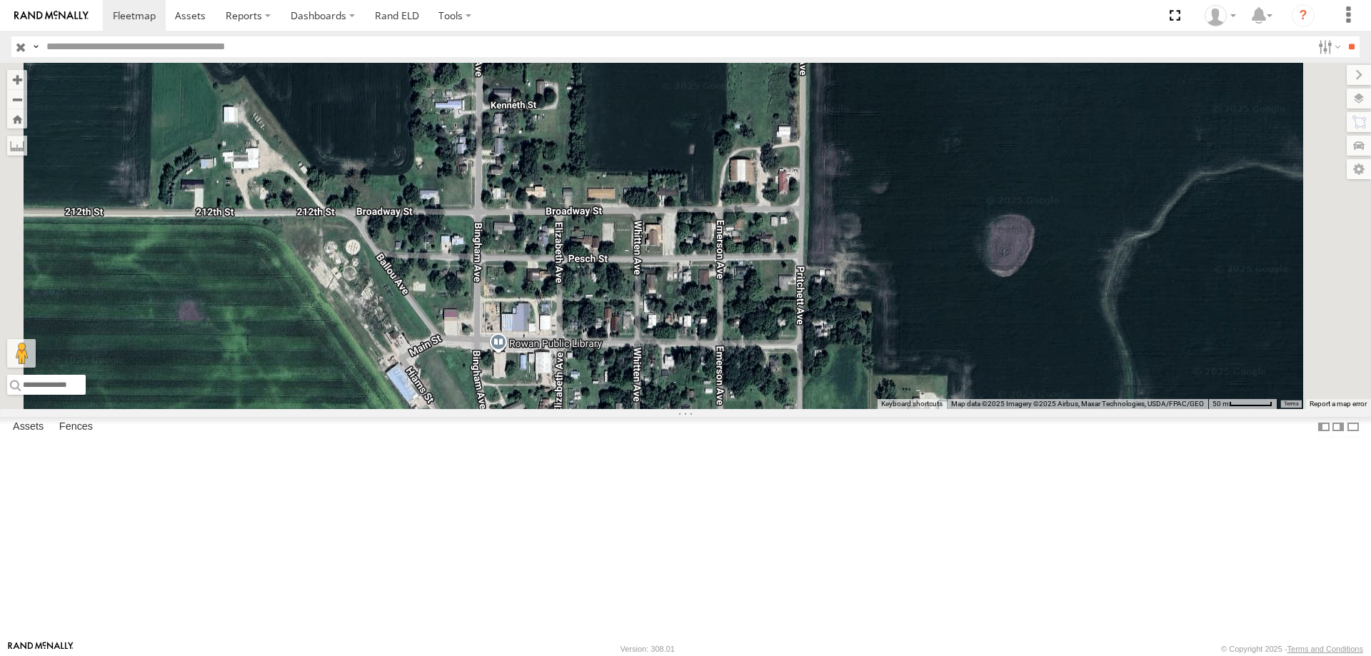
drag, startPoint x: 748, startPoint y: 473, endPoint x: 764, endPoint y: 211, distance: 262.6
click at [764, 211] on div "48 545 0055 49 587" at bounding box center [685, 236] width 1371 height 346
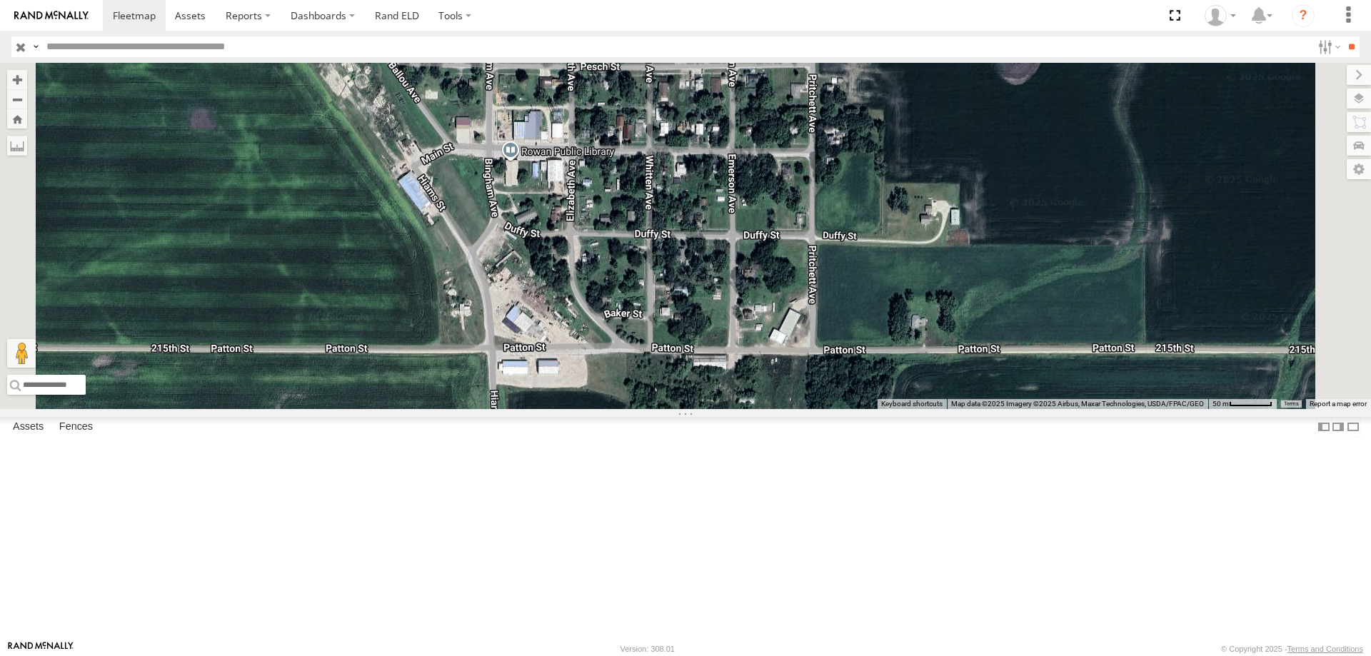
drag, startPoint x: 731, startPoint y: 391, endPoint x: 741, endPoint y: 196, distance: 195.3
click at [741, 196] on div "48 545 0055 49 587" at bounding box center [685, 236] width 1371 height 346
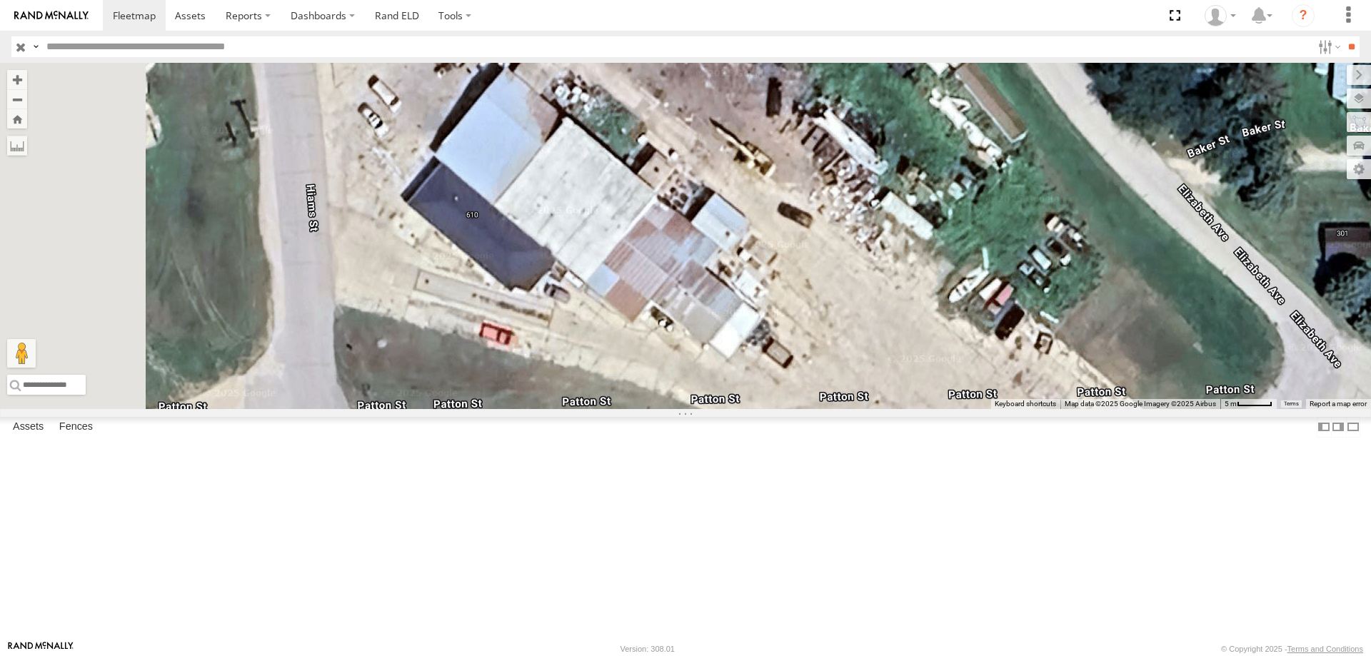
drag, startPoint x: 821, startPoint y: 453, endPoint x: 859, endPoint y: 435, distance: 41.8
click at [859, 409] on div "48 545 0055 49 587" at bounding box center [685, 236] width 1371 height 346
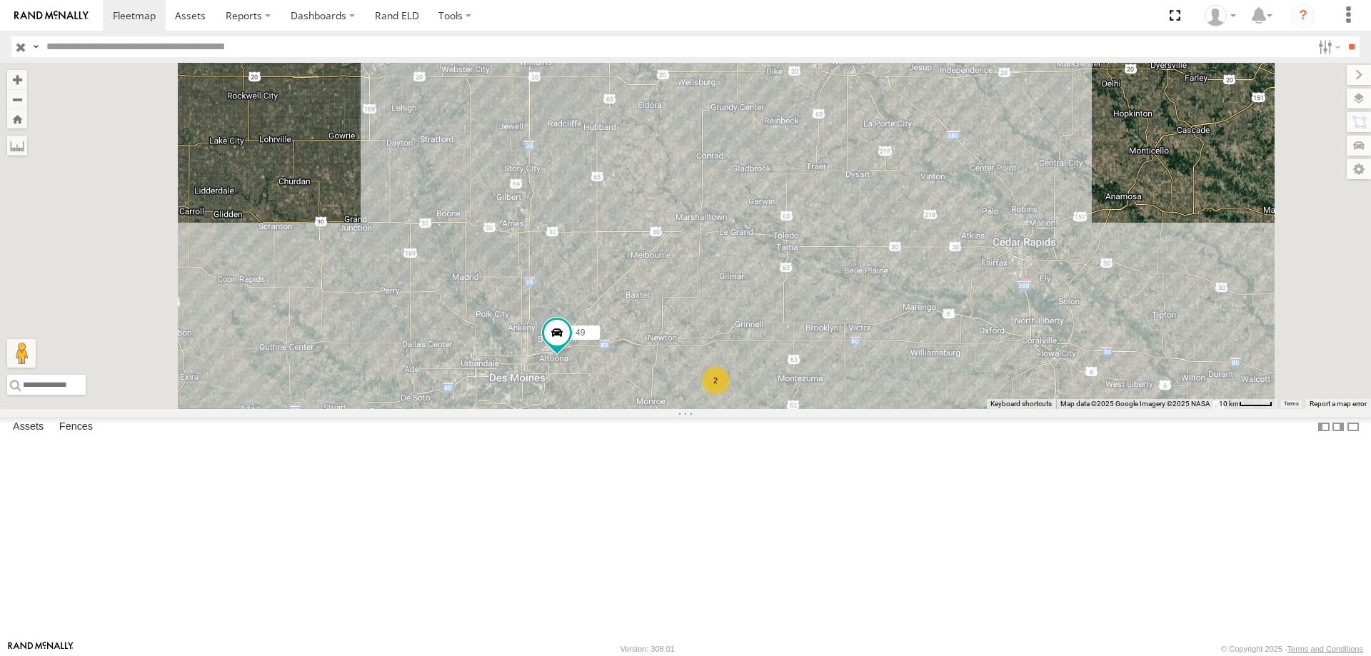
drag, startPoint x: 1080, startPoint y: 381, endPoint x: 1067, endPoint y: 312, distance: 70.5
click at [1067, 312] on div "545 0055 49 48 597 587 2" at bounding box center [685, 236] width 1371 height 346
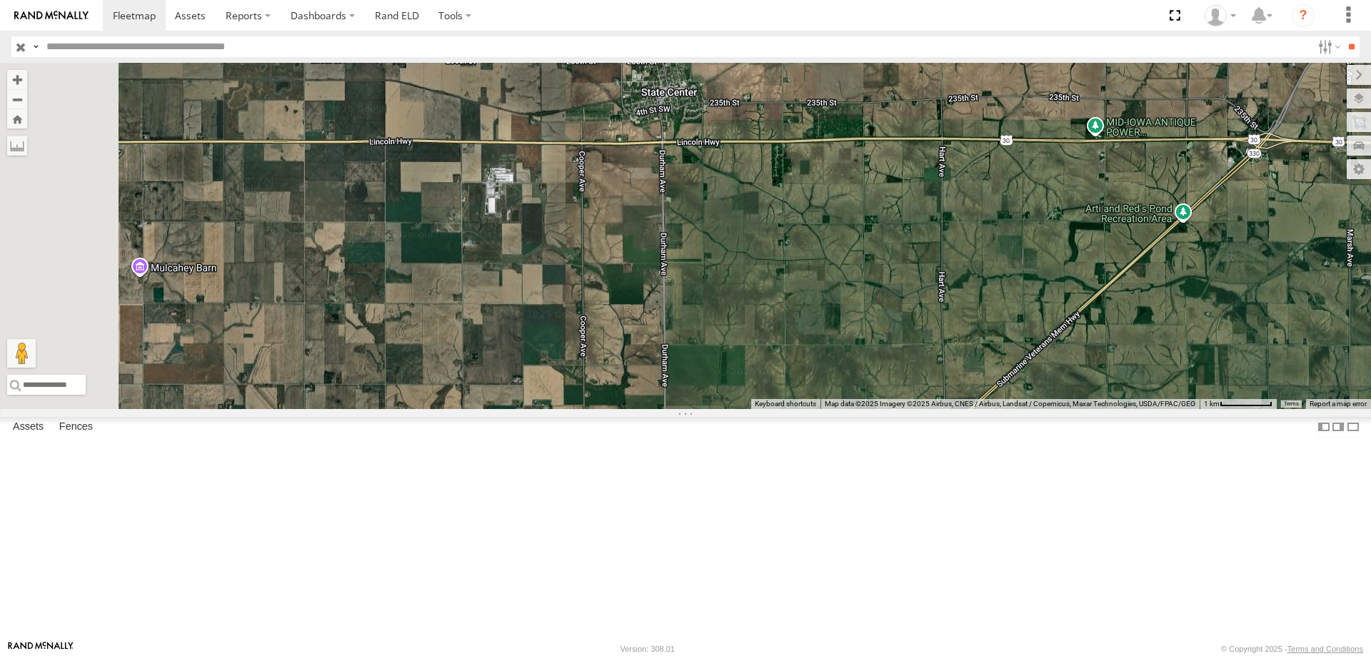
drag, startPoint x: 496, startPoint y: 321, endPoint x: 684, endPoint y: 322, distance: 187.8
click at [684, 322] on div "545 0055 49 48 597 587" at bounding box center [685, 236] width 1371 height 346
